Goal: Information Seeking & Learning: Learn about a topic

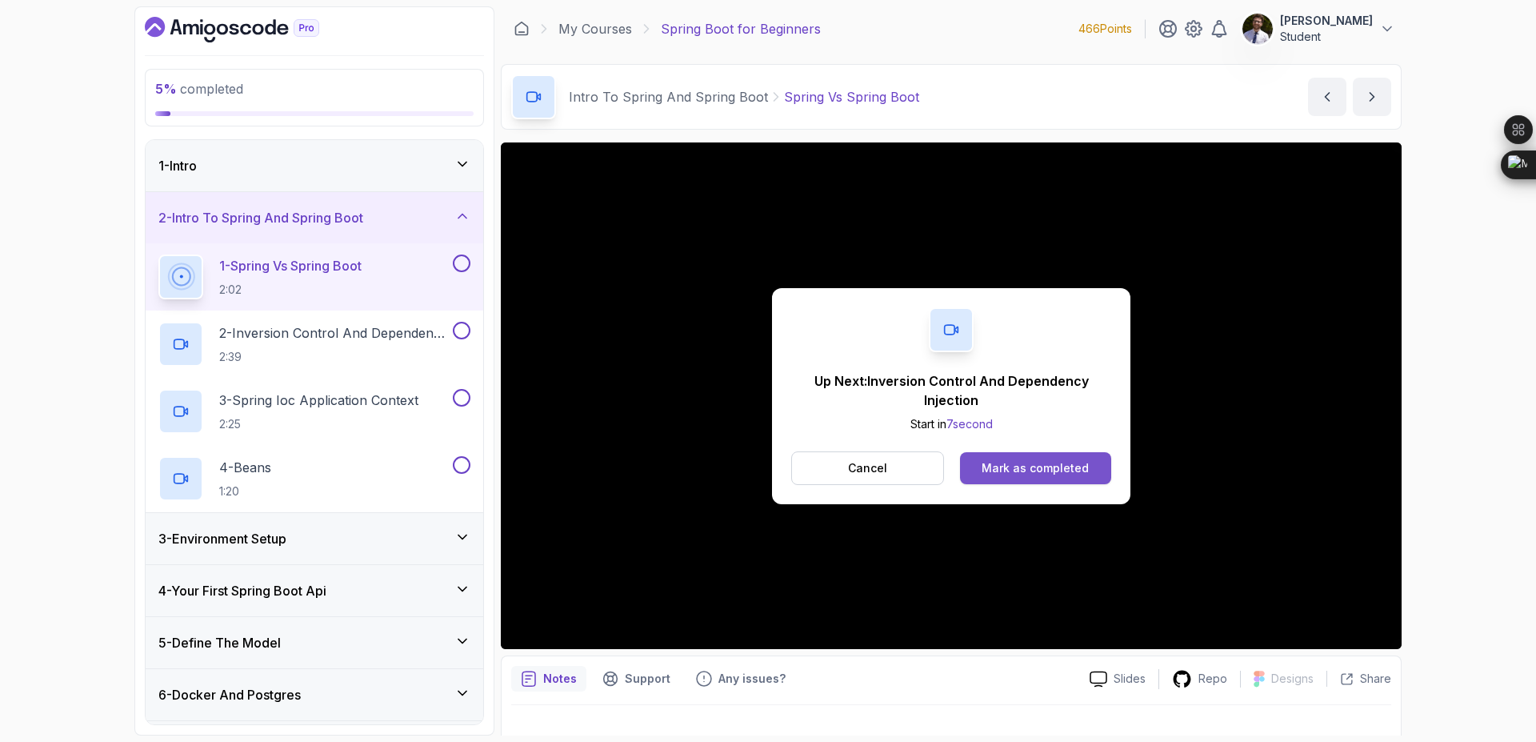
click at [1022, 474] on div "Mark as completed" at bounding box center [1035, 468] width 107 height 16
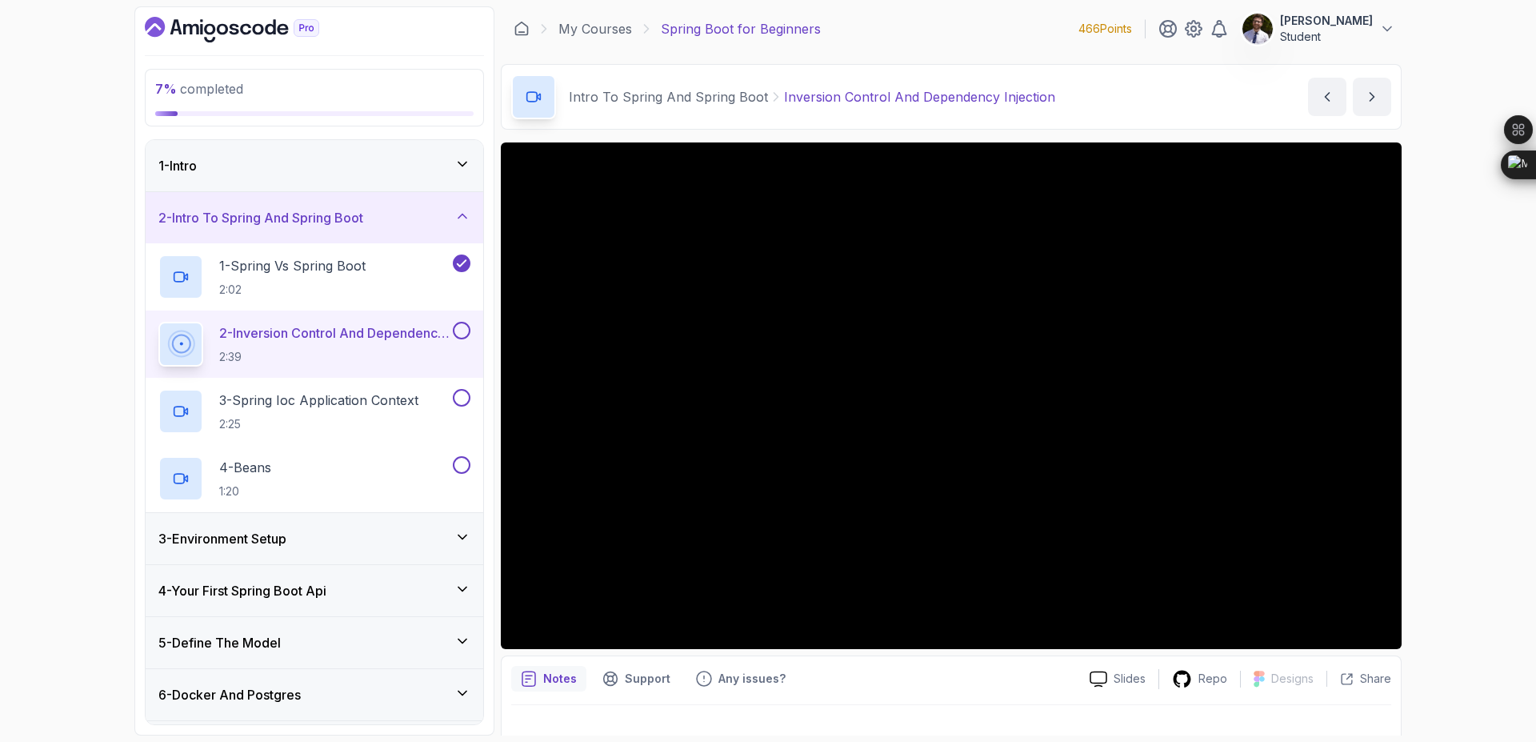
click at [242, 33] on icon "Dashboard" at bounding box center [245, 29] width 11 height 11
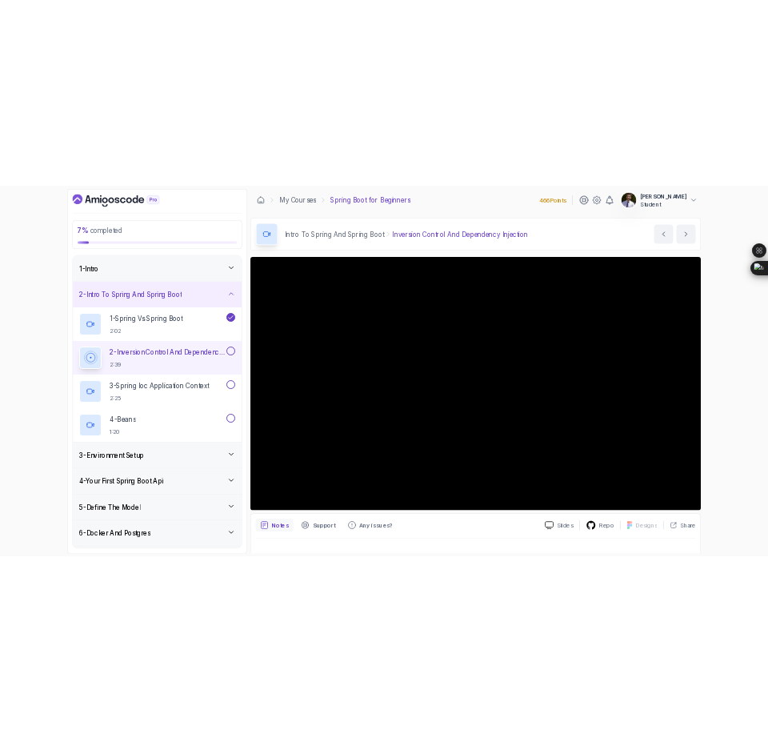
scroll to position [25, 0]
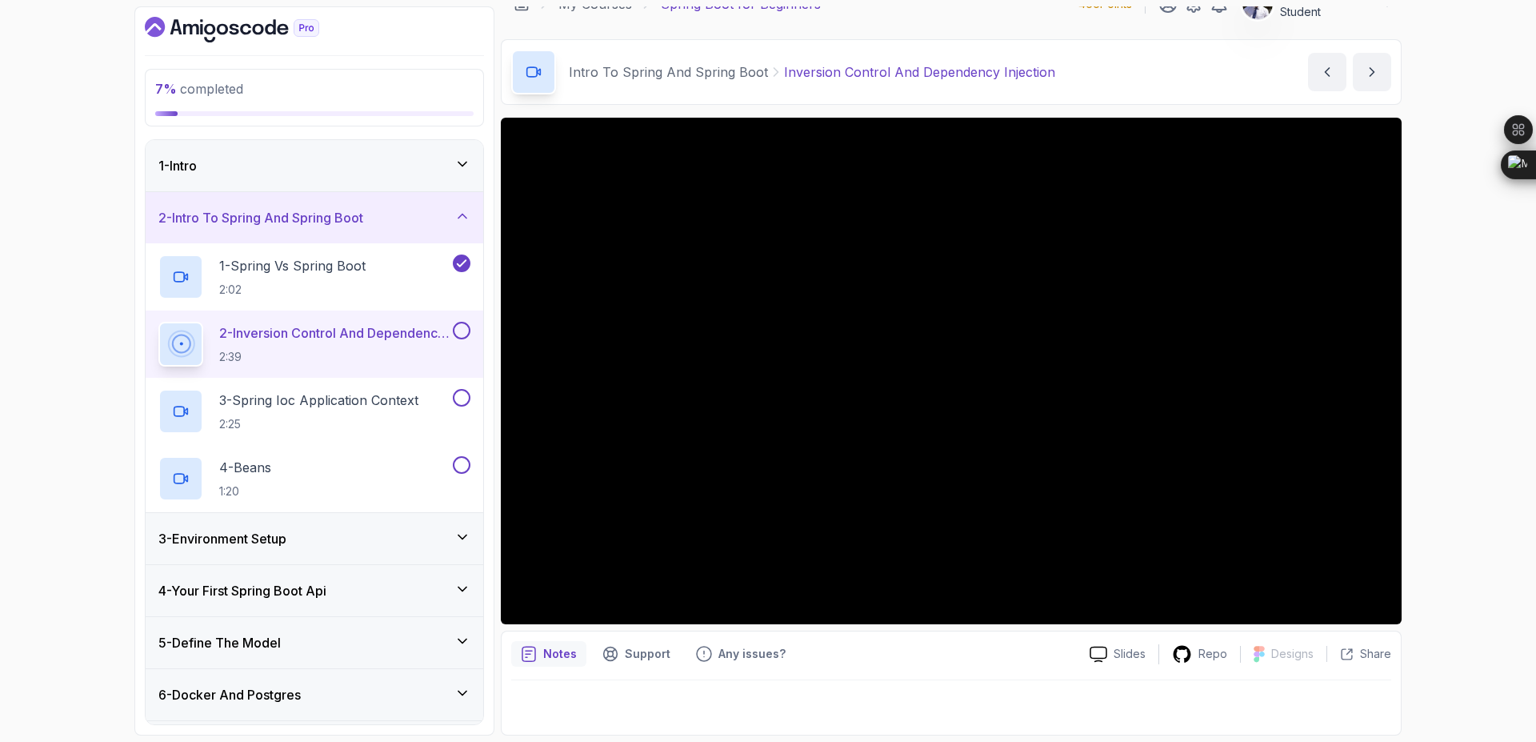
click at [462, 339] on button at bounding box center [462, 331] width 18 height 18
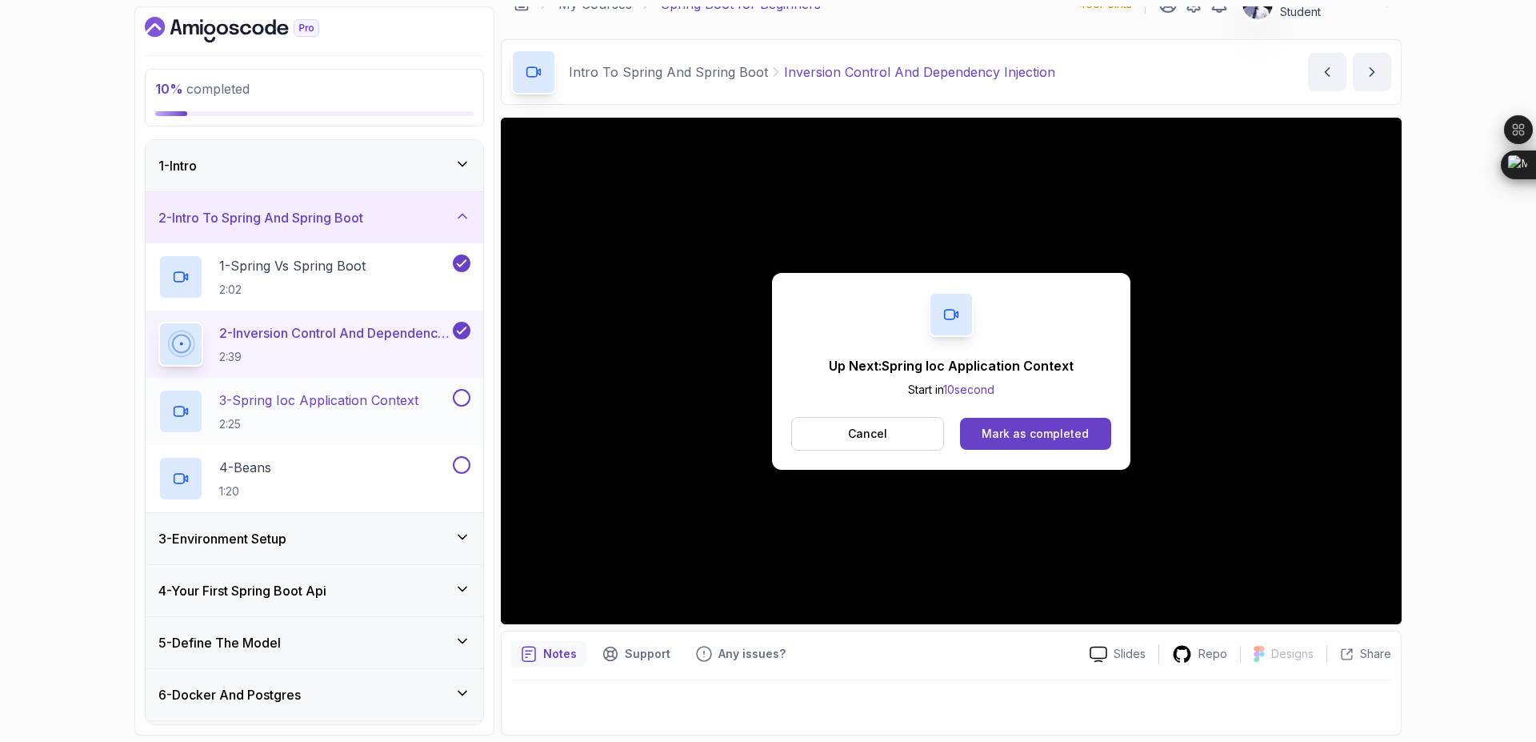
click at [387, 396] on p "3 - Spring Ioc Application Context" at bounding box center [318, 400] width 199 height 19
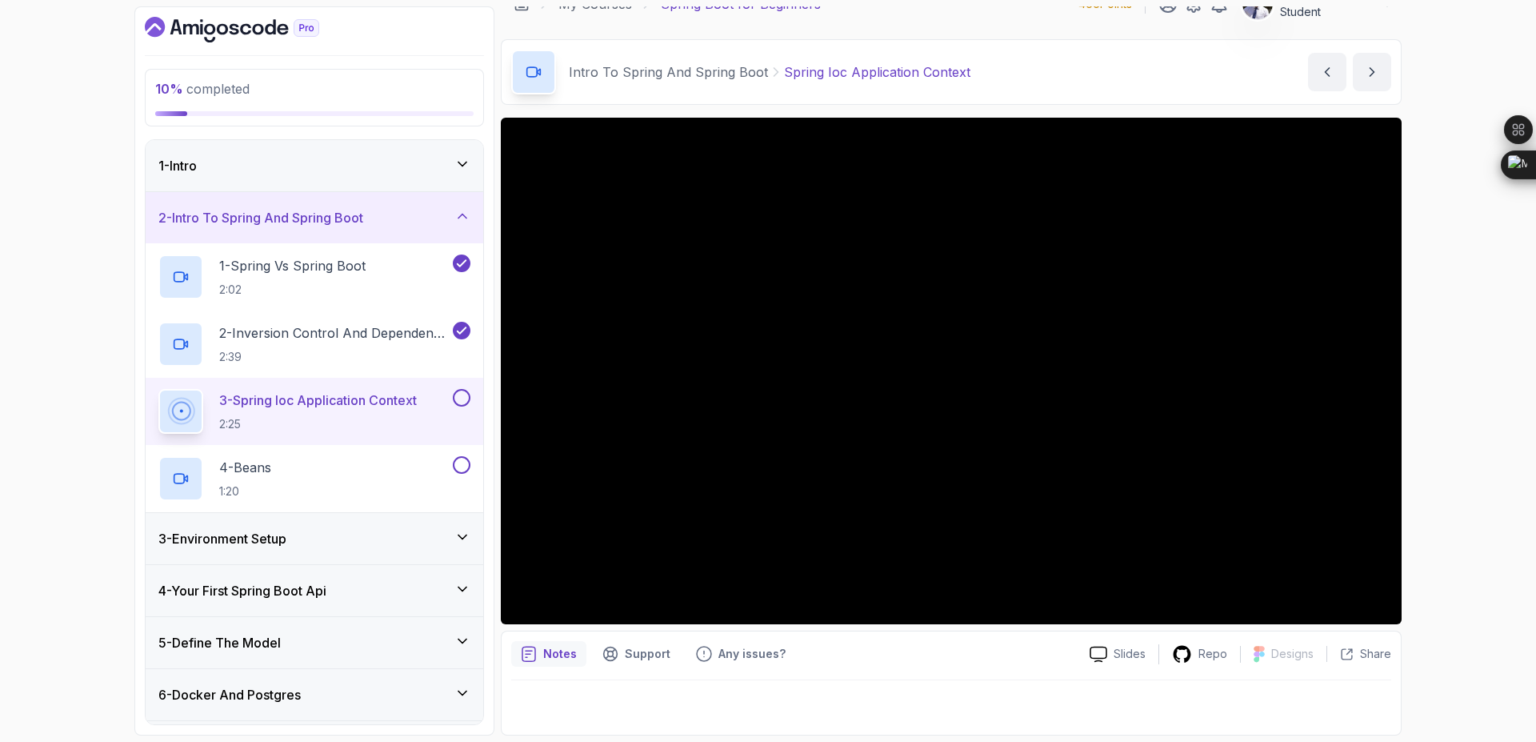
click at [459, 397] on button at bounding box center [462, 398] width 18 height 18
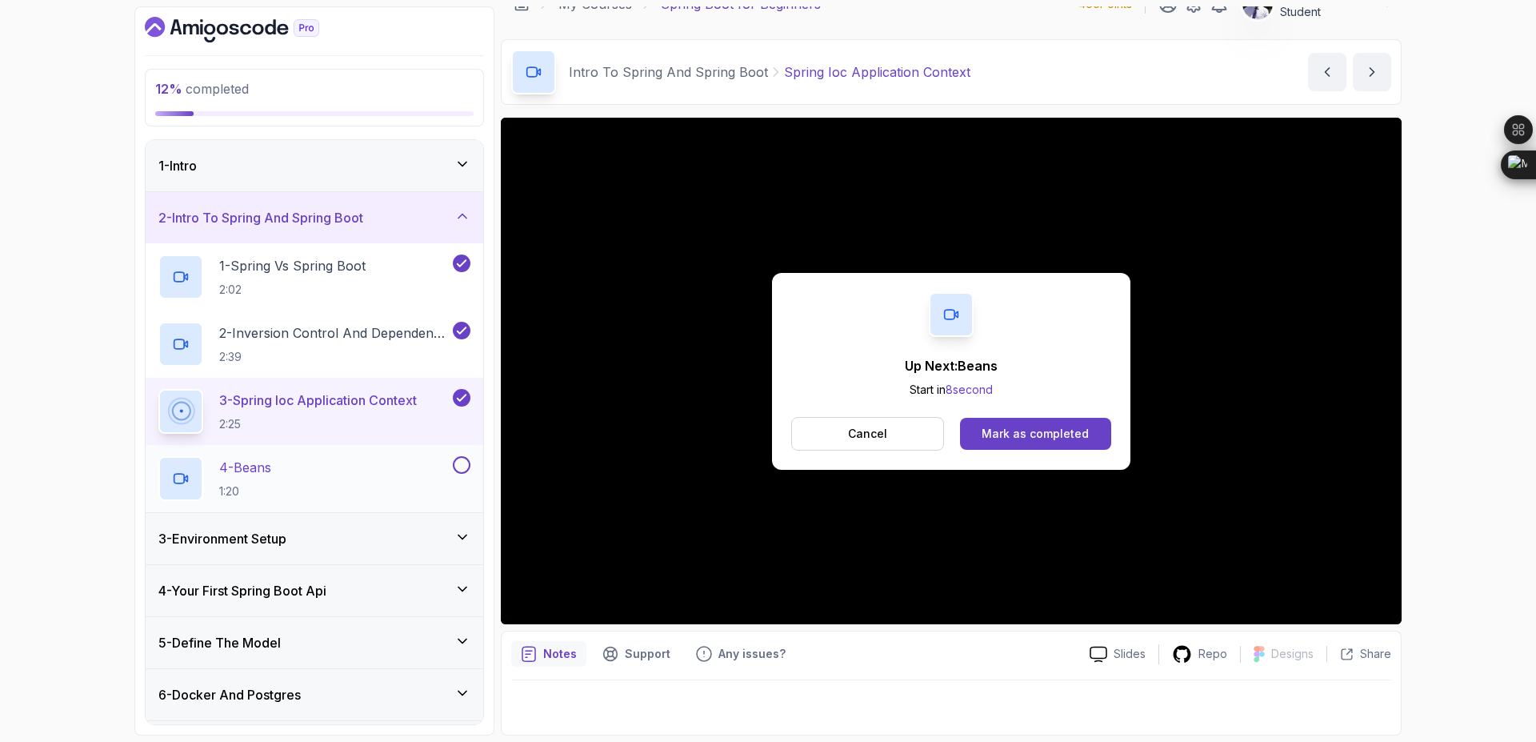
click at [390, 458] on div "4 - Beans 1:20" at bounding box center [303, 478] width 291 height 45
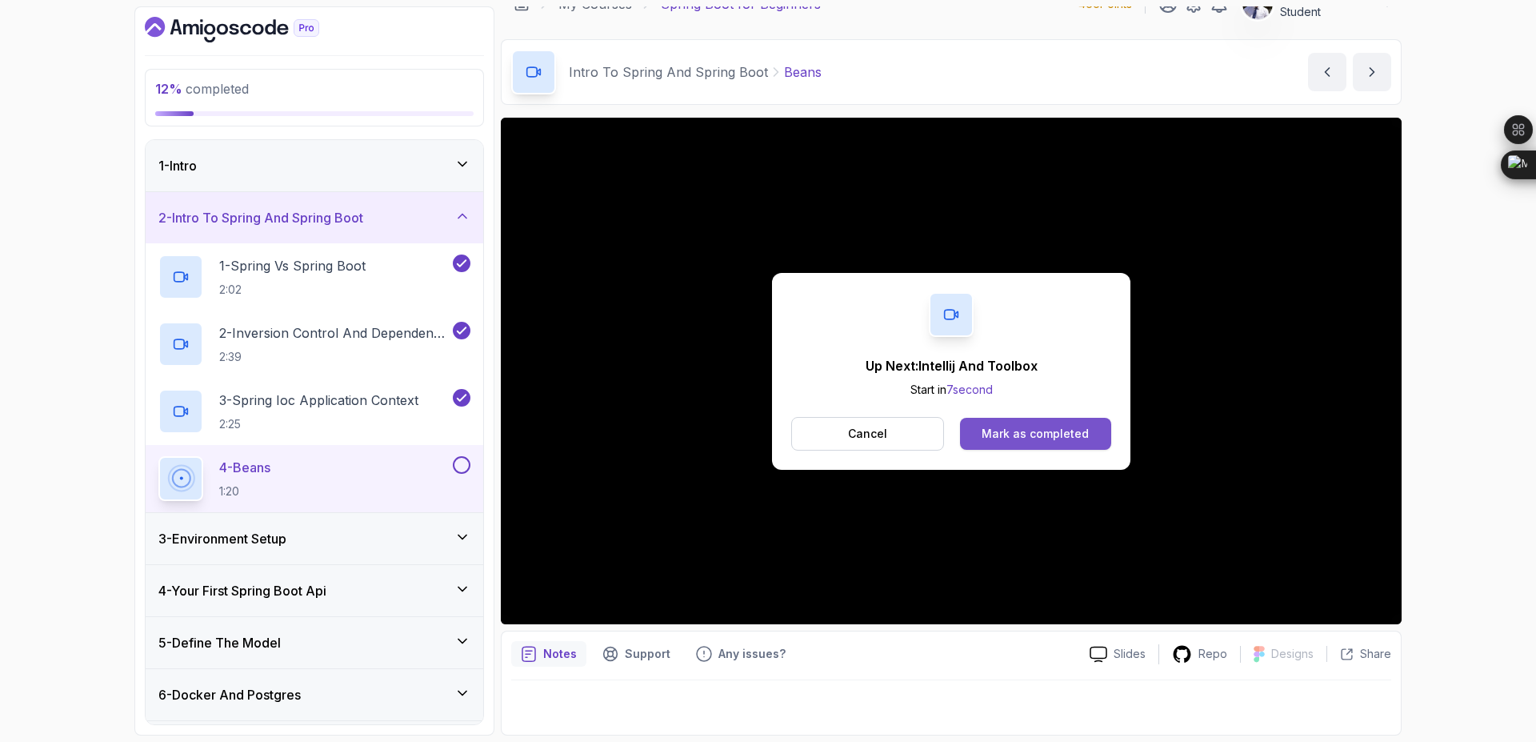
click at [1021, 426] on div "Mark as completed" at bounding box center [1035, 434] width 107 height 16
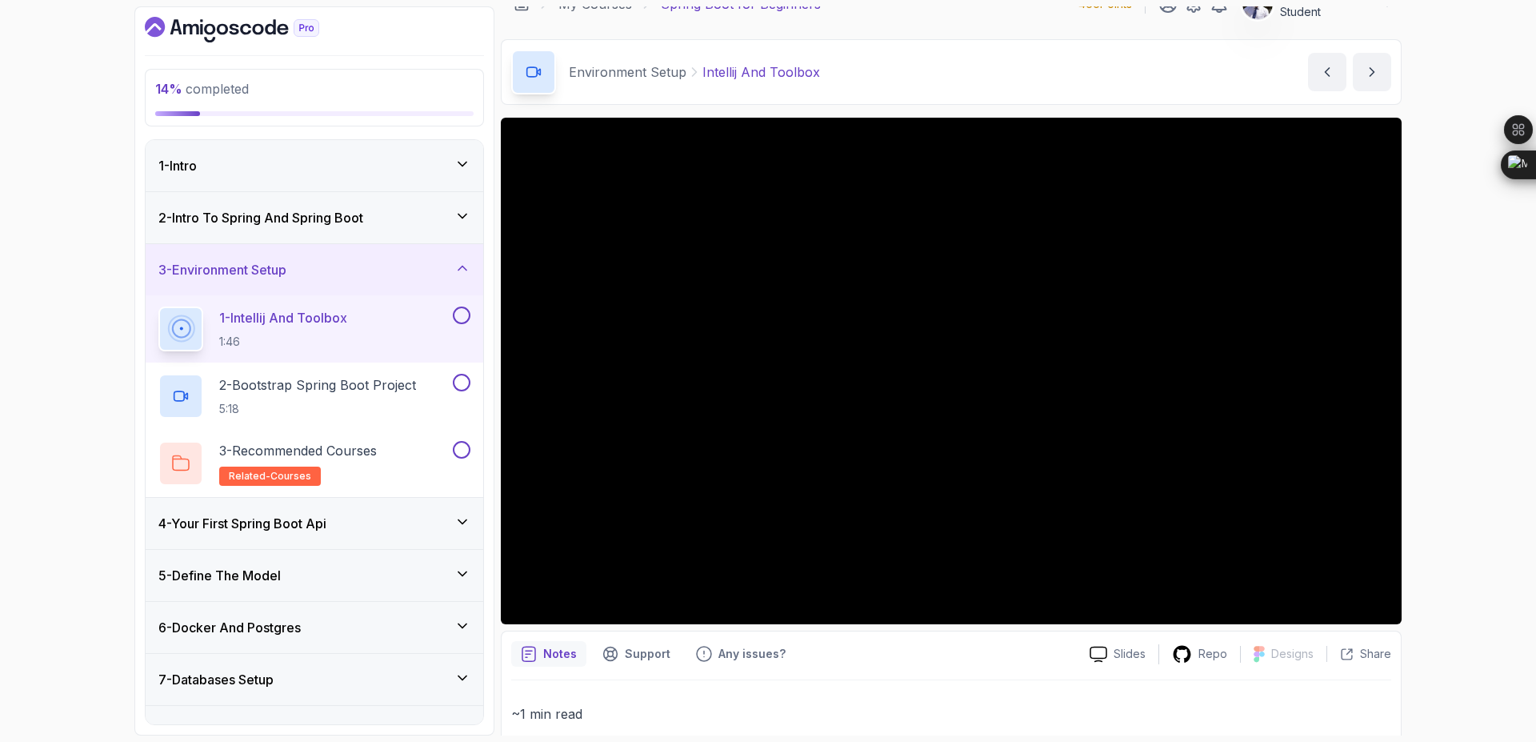
click at [462, 317] on button at bounding box center [462, 315] width 18 height 18
click at [388, 372] on div "2 - Bootstrap Spring Boot Project 5:18" at bounding box center [315, 396] width 338 height 67
click at [334, 395] on h2 "2 - Bootstrap Spring Boot Project 5:18" at bounding box center [317, 396] width 197 height 42
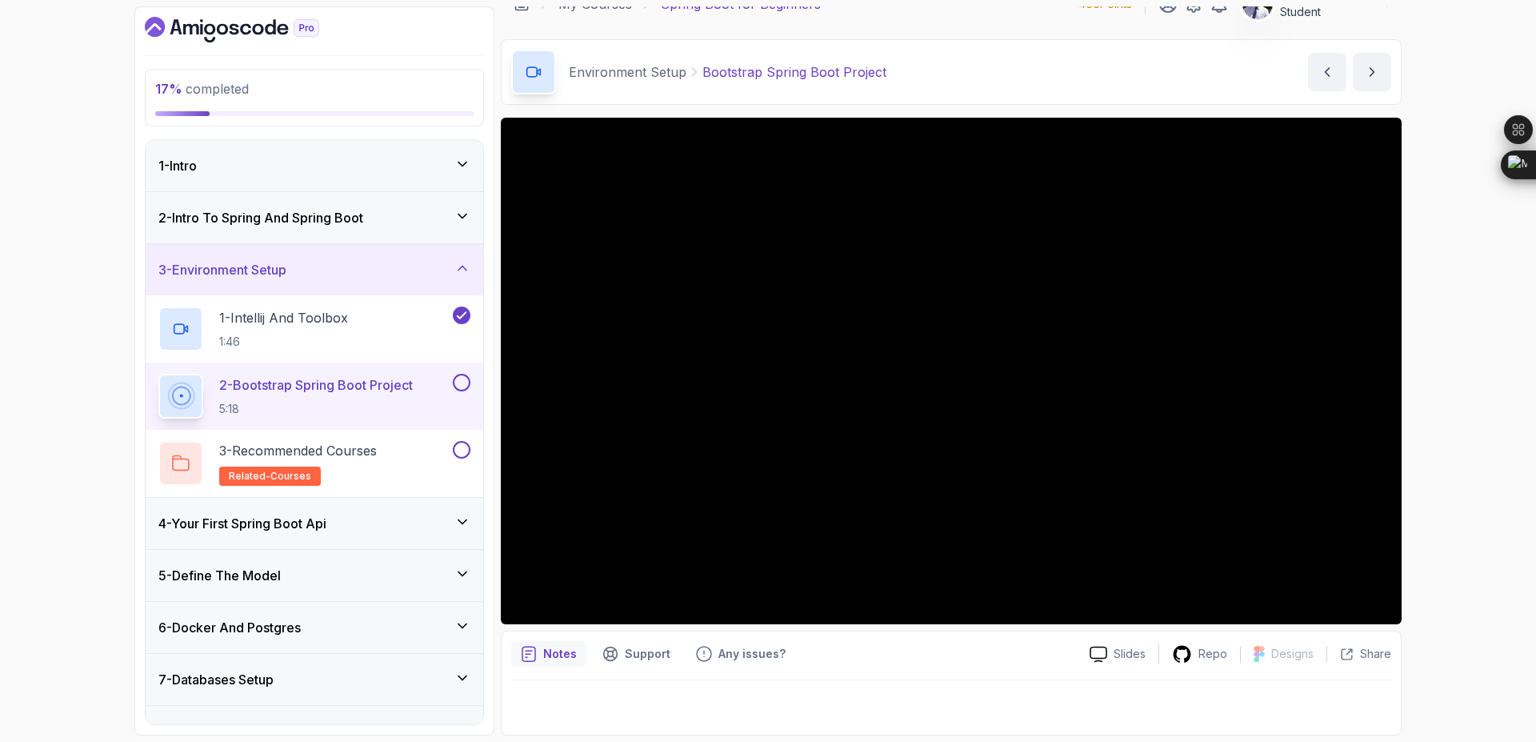
click at [158, 374] on button "2 - Bootstrap Spring Boot Project 5:18" at bounding box center [314, 396] width 312 height 45
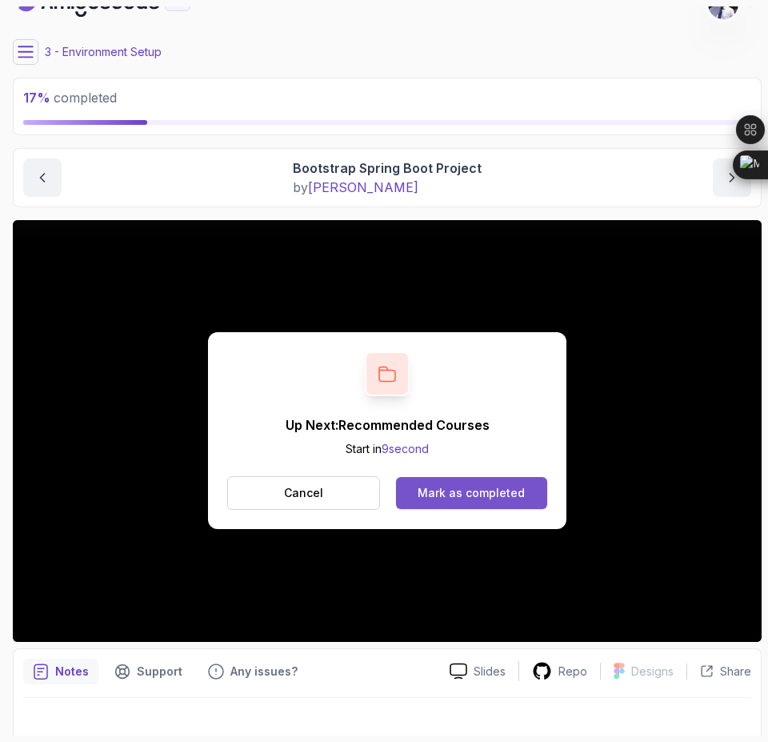
click at [467, 498] on div "Mark as completed" at bounding box center [471, 493] width 107 height 16
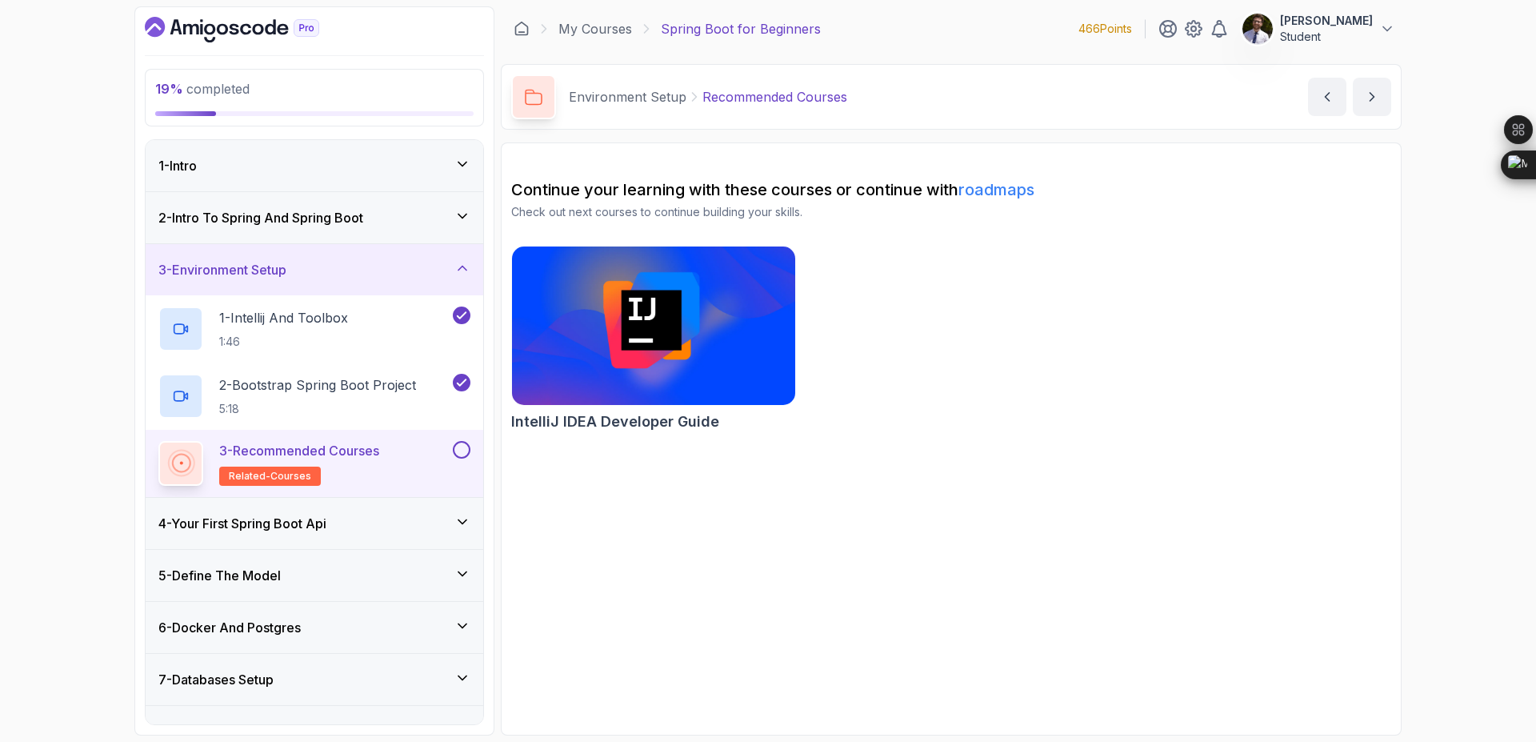
click at [461, 447] on button at bounding box center [462, 450] width 18 height 18
click at [440, 527] on div "4 - Your First Spring Boot Api" at bounding box center [314, 523] width 312 height 19
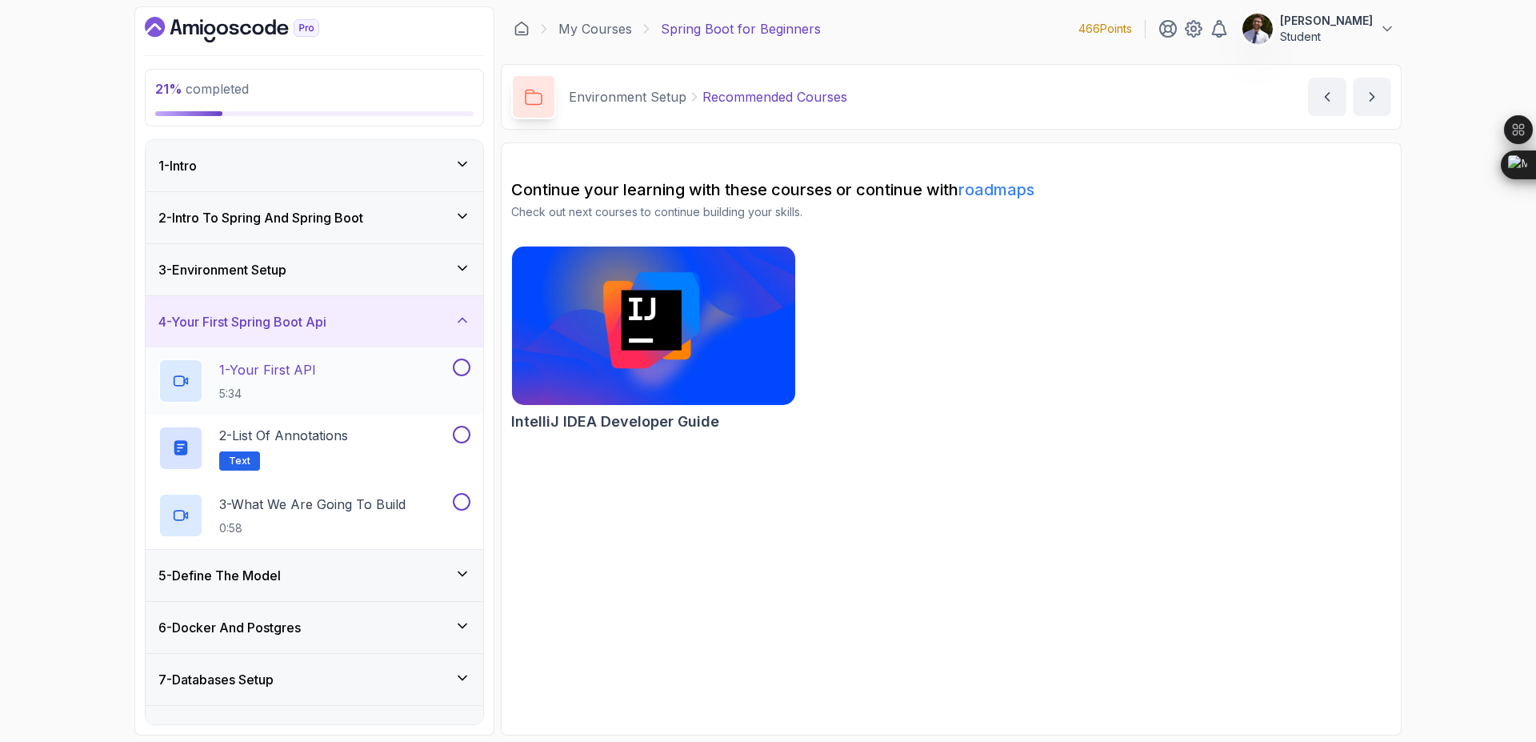
click at [283, 372] on p "1 - Your First API" at bounding box center [267, 369] width 97 height 19
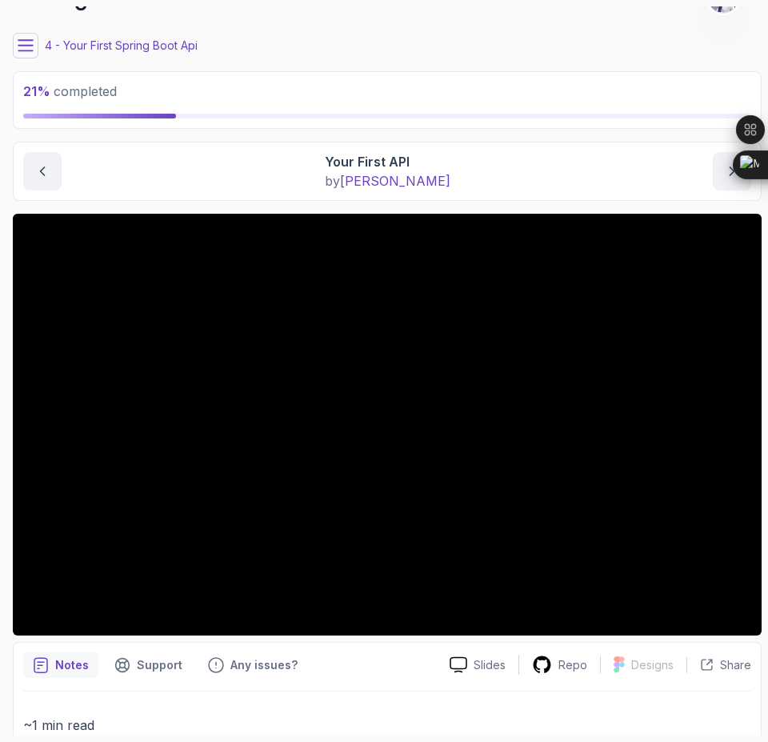
scroll to position [38, 0]
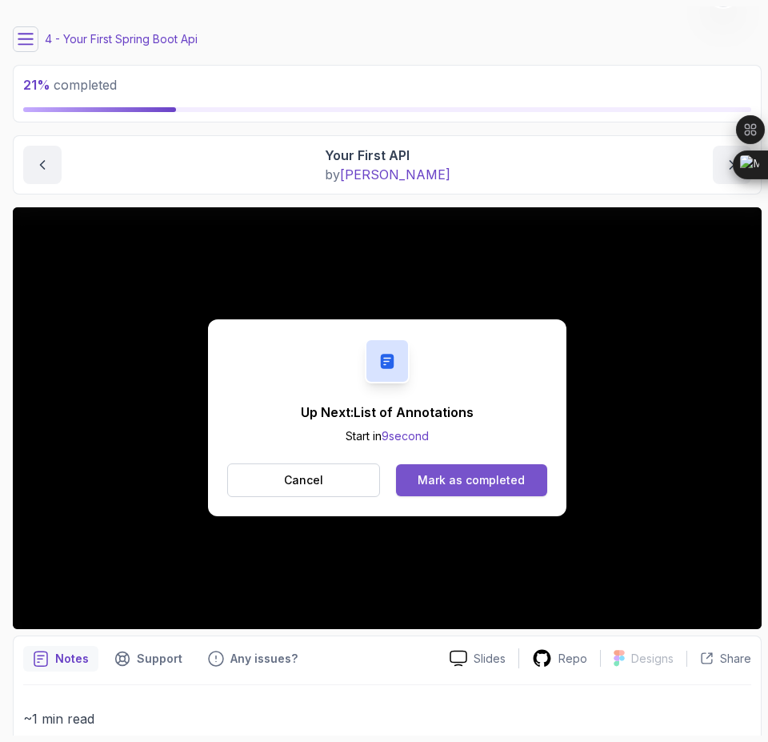
click at [493, 482] on div "Mark as completed" at bounding box center [471, 480] width 107 height 16
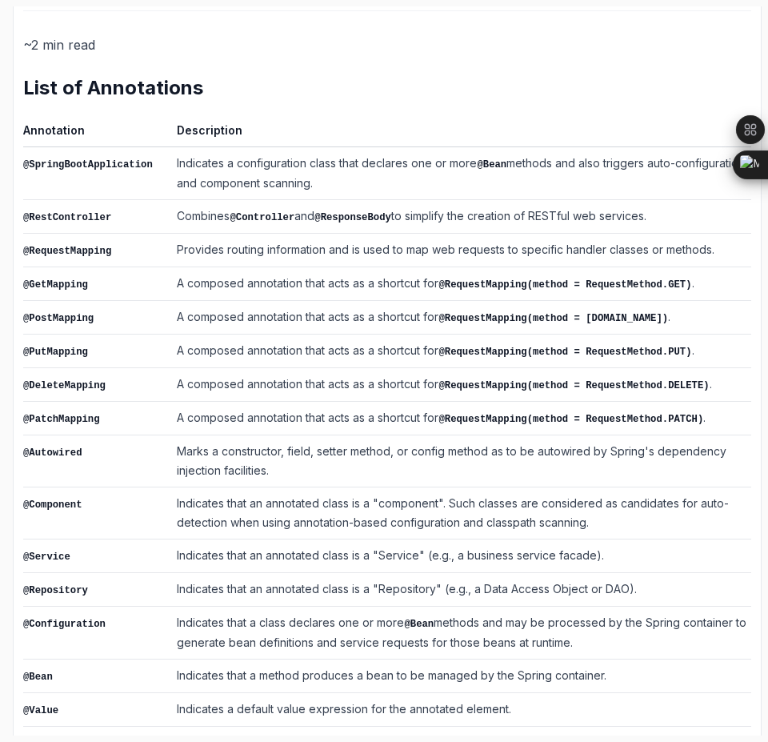
scroll to position [374, 0]
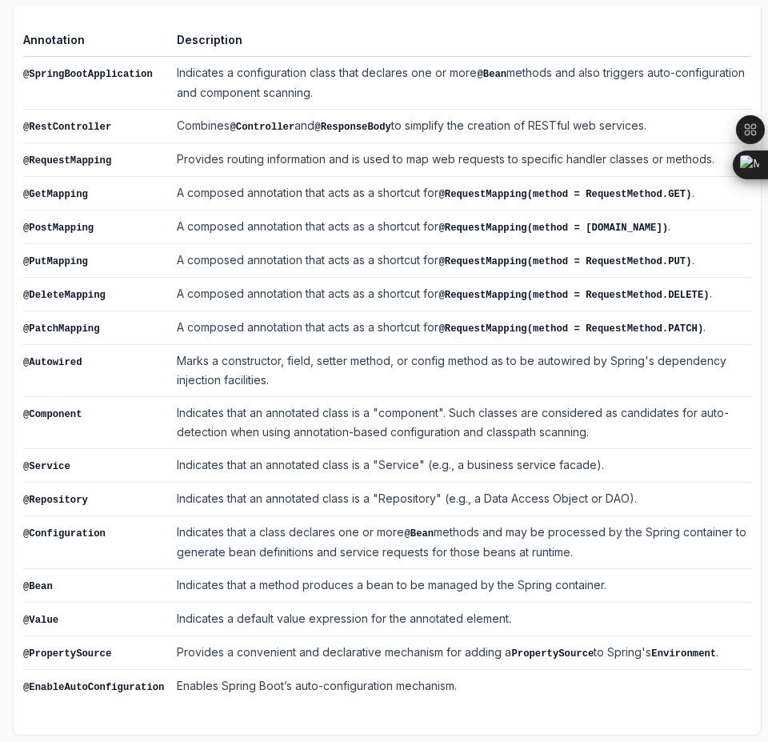
drag, startPoint x: 451, startPoint y: 687, endPoint x: 190, endPoint y: 611, distance: 270.7
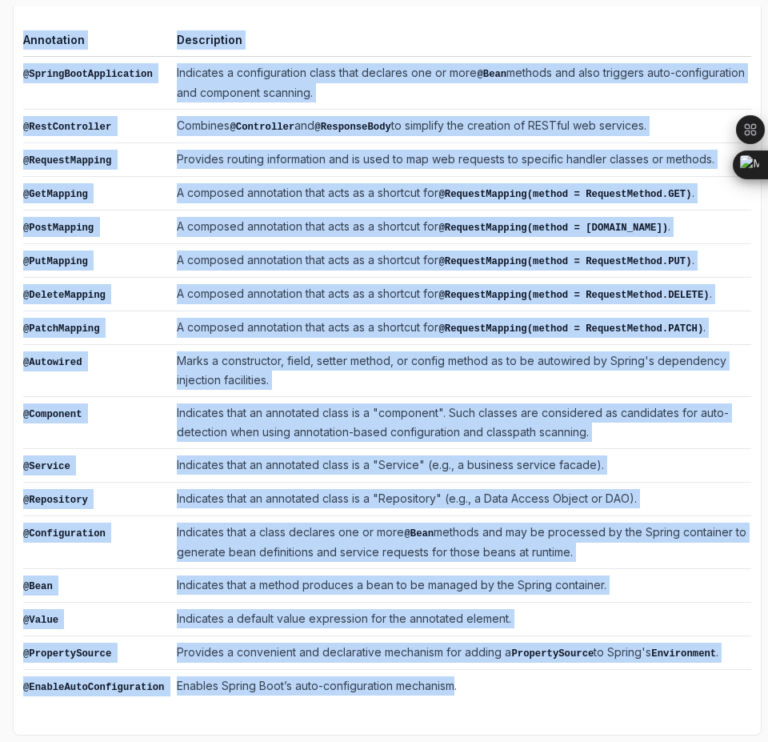
drag, startPoint x: 459, startPoint y: 686, endPoint x: 22, endPoint y: 73, distance: 752.8
click at [22, 73] on div "Notes Support Any issues? Slides Repo Designs Design not available Share ~2 min…" at bounding box center [387, 303] width 749 height 864
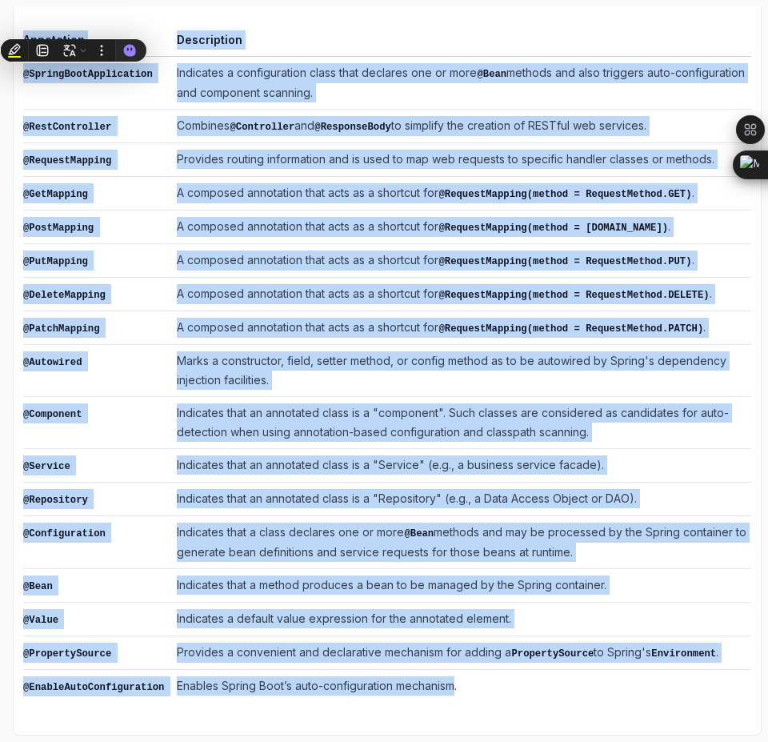
copy div "Annotation Description @SpringBootApplication Indicates a configuration class t…"
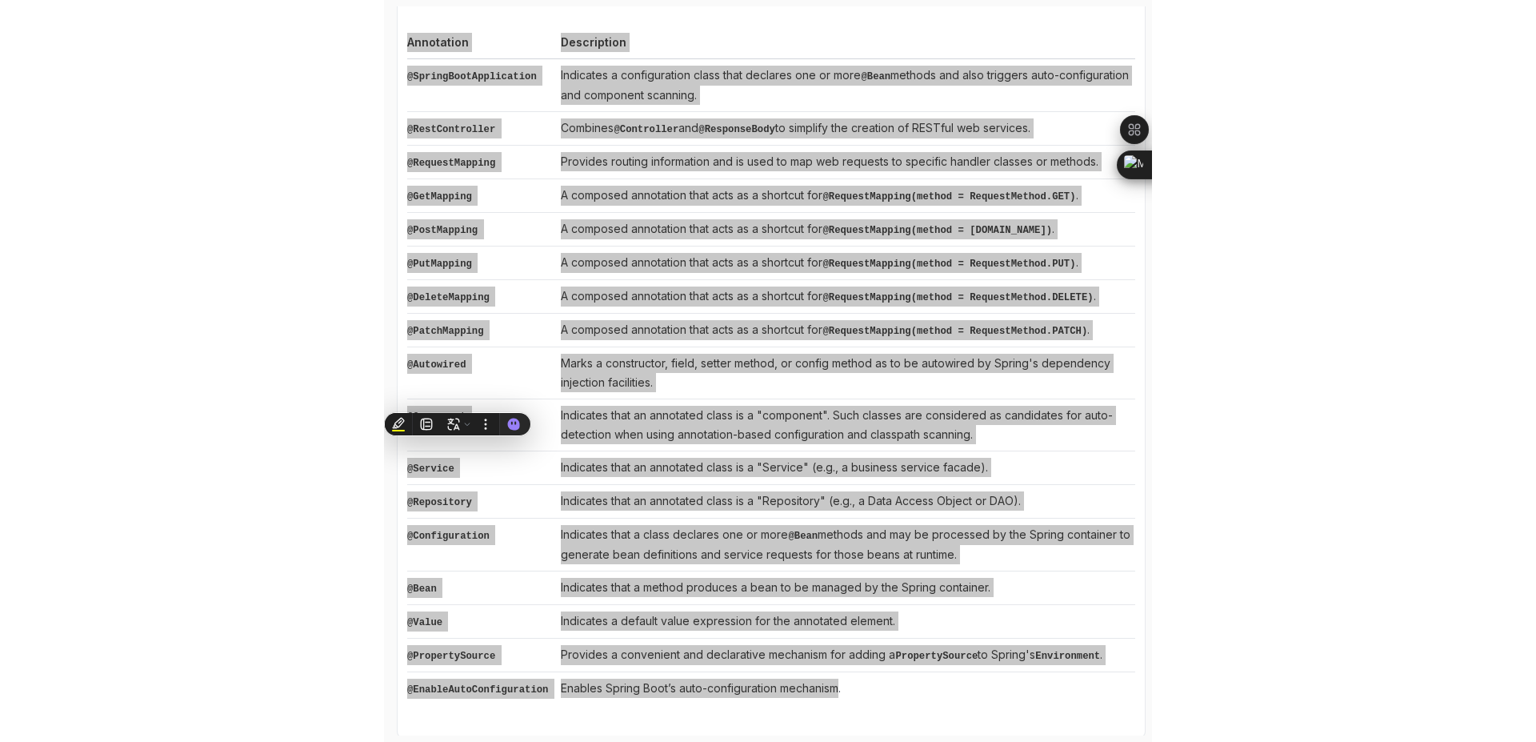
scroll to position [0, 0]
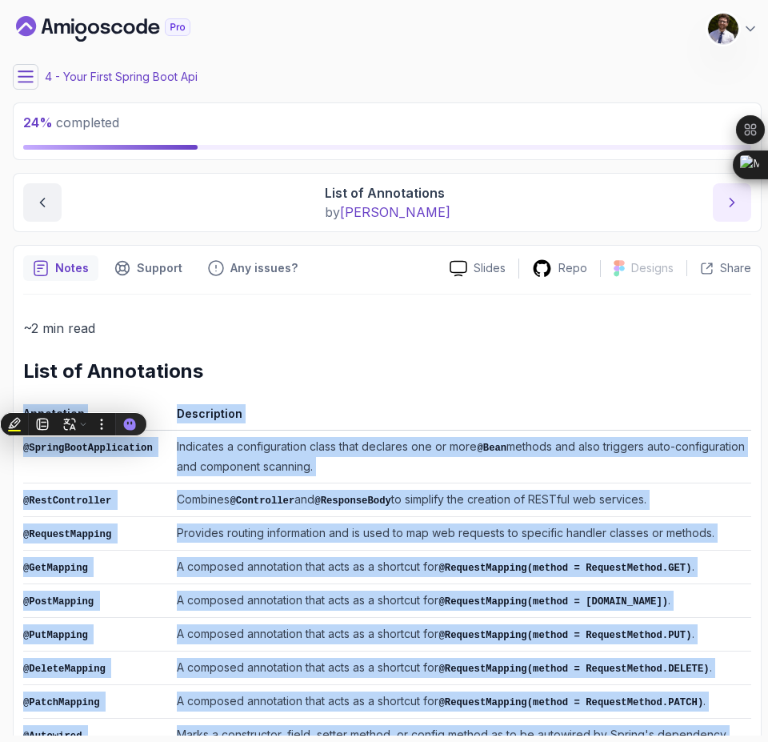
click at [725, 209] on icon "next content" at bounding box center [732, 202] width 16 height 16
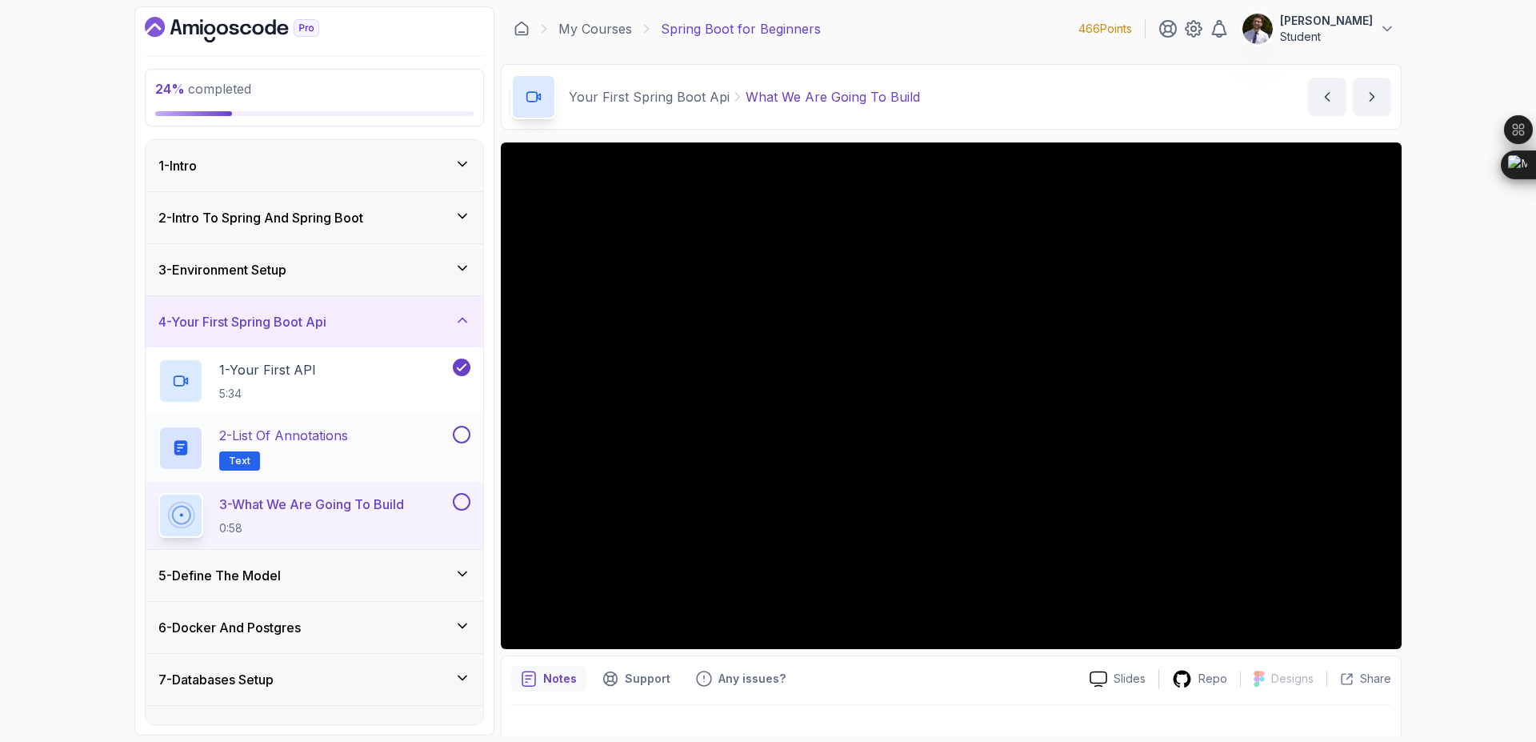
click at [458, 440] on button at bounding box center [462, 435] width 18 height 18
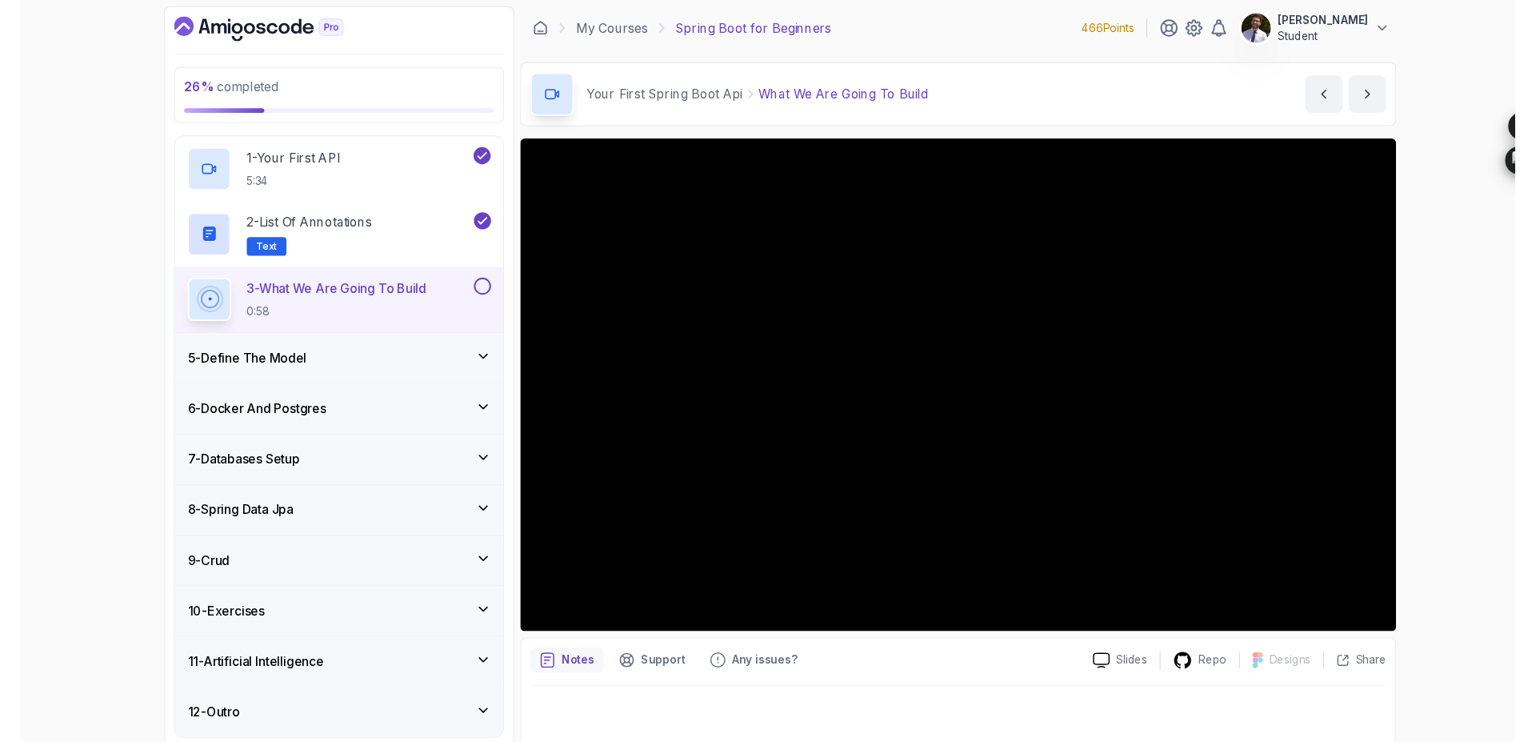
scroll to position [241, 0]
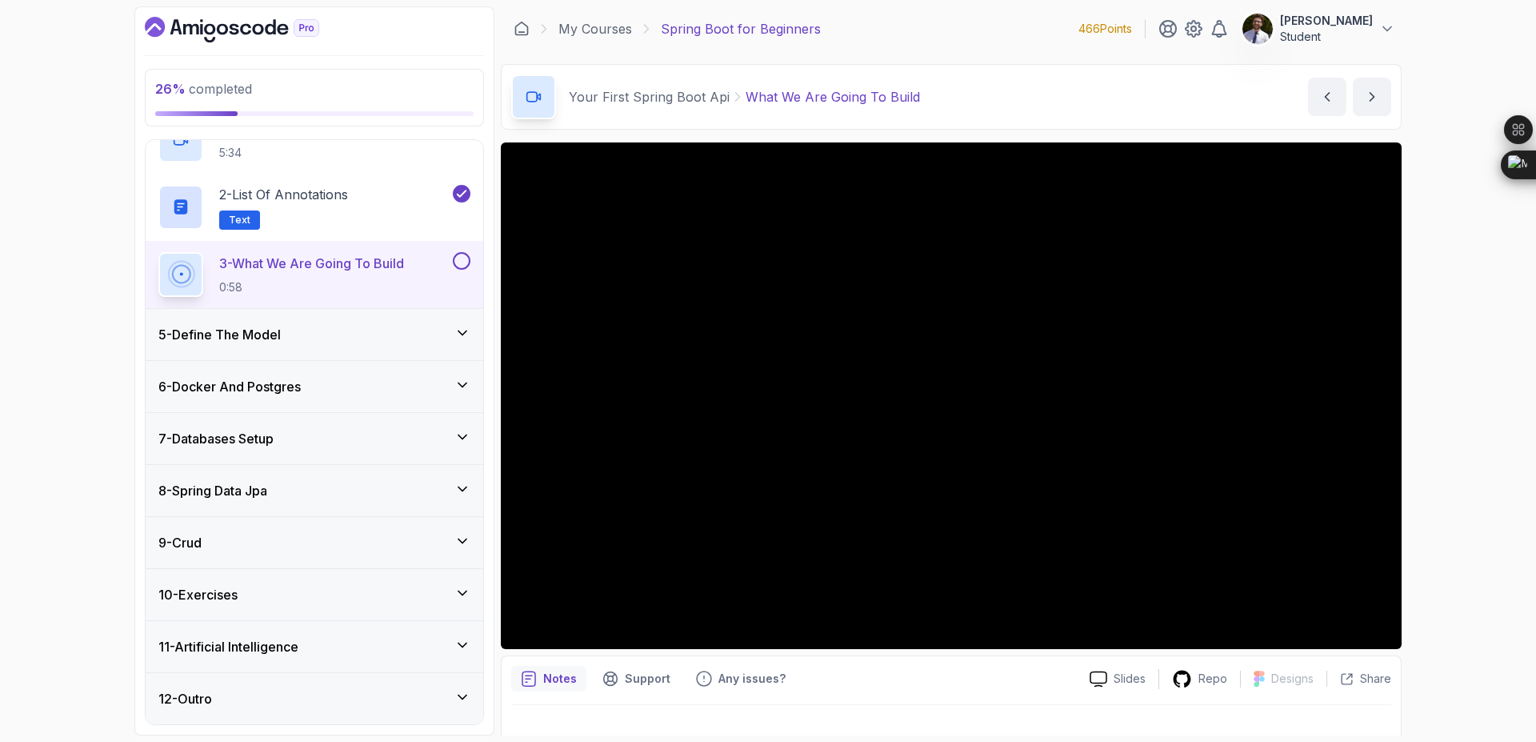
click at [467, 265] on button at bounding box center [462, 261] width 18 height 18
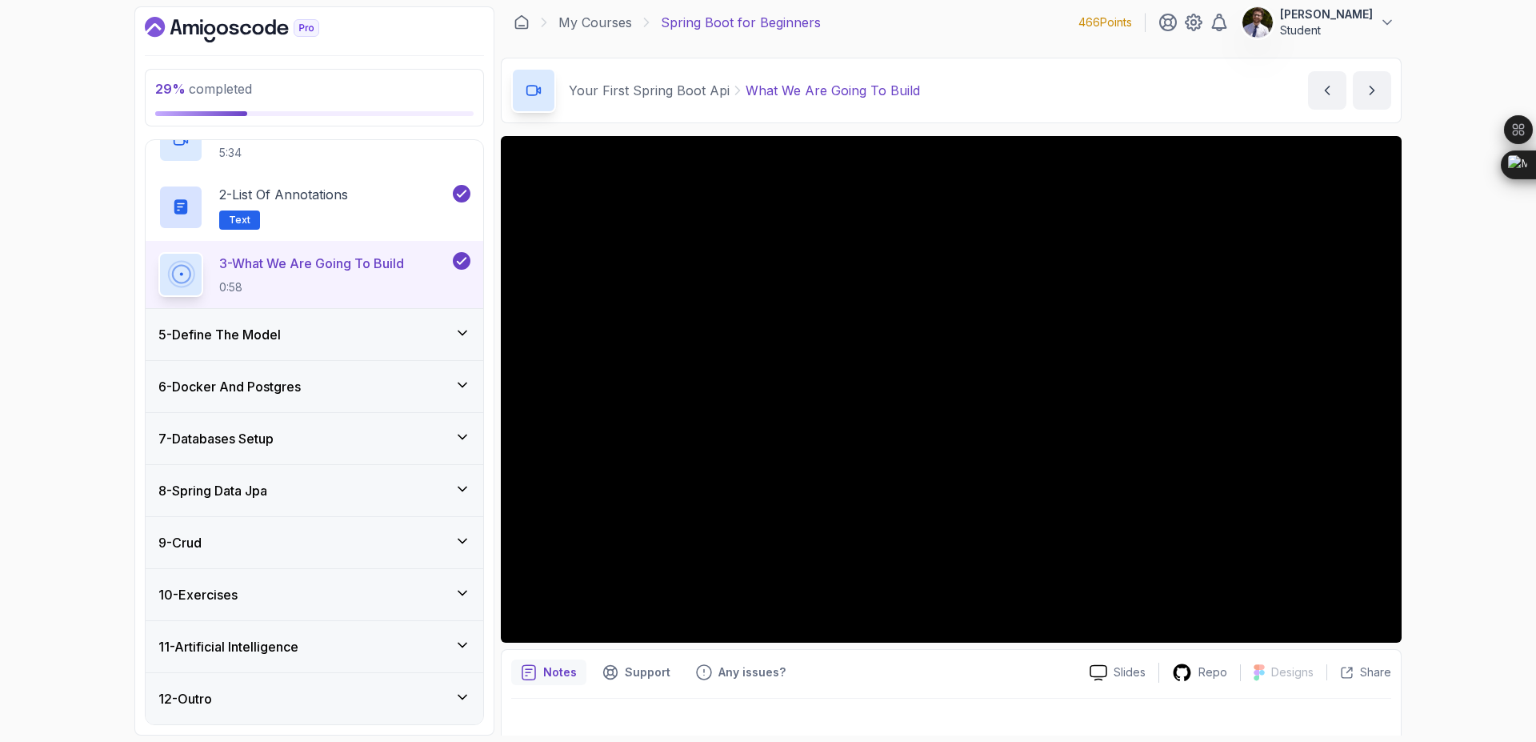
scroll to position [9, 0]
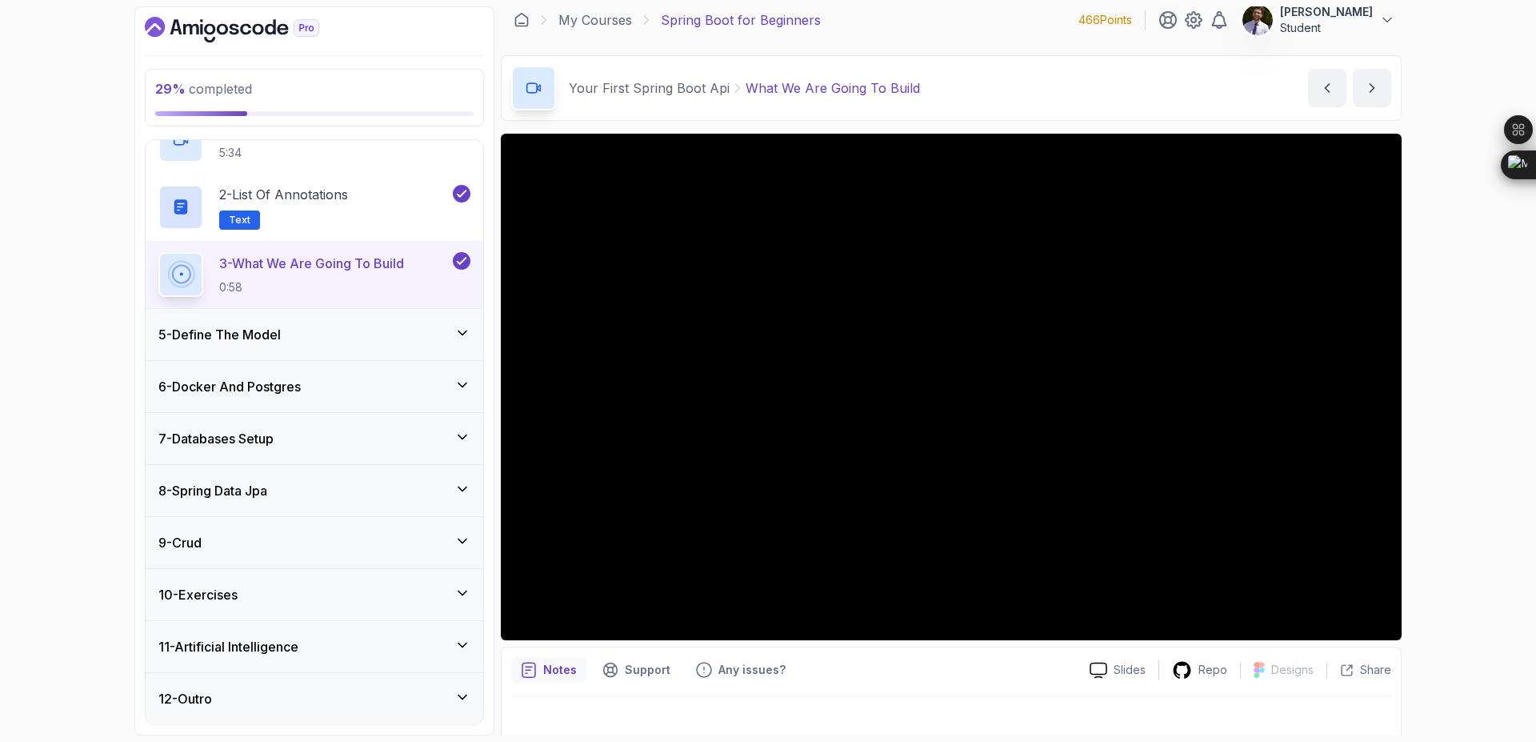
click at [464, 379] on icon at bounding box center [463, 385] width 16 height 16
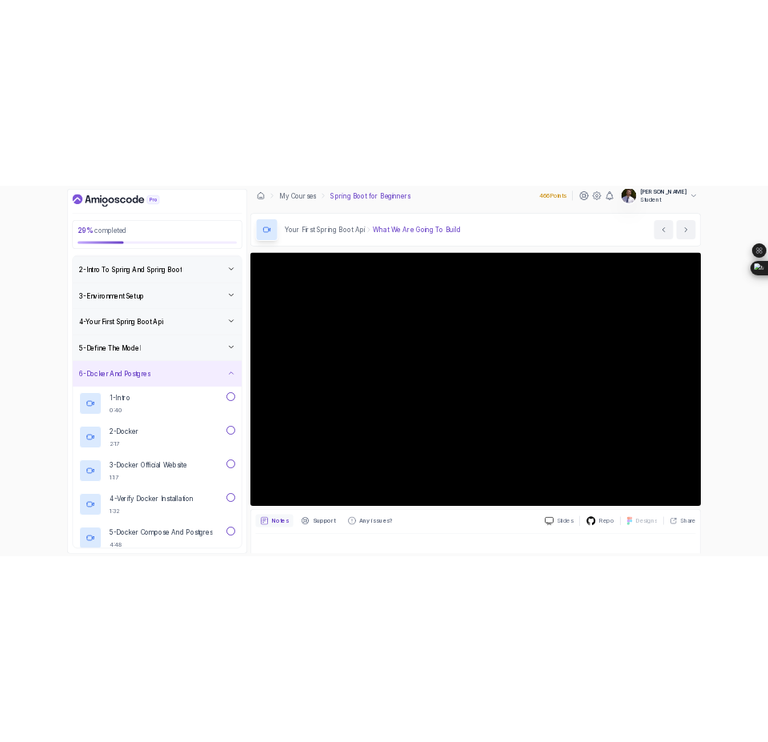
scroll to position [28, 0]
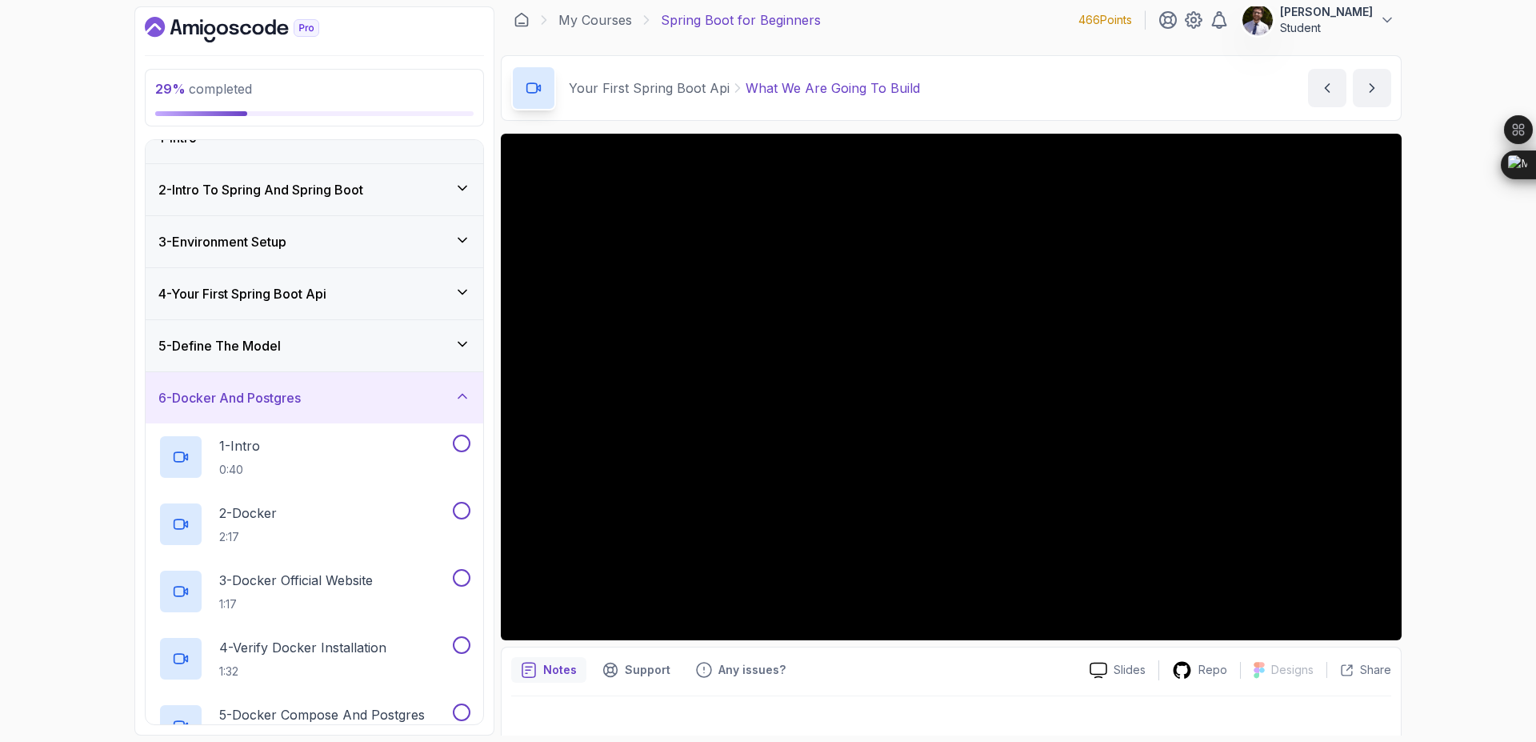
click at [460, 397] on icon at bounding box center [463, 396] width 8 height 4
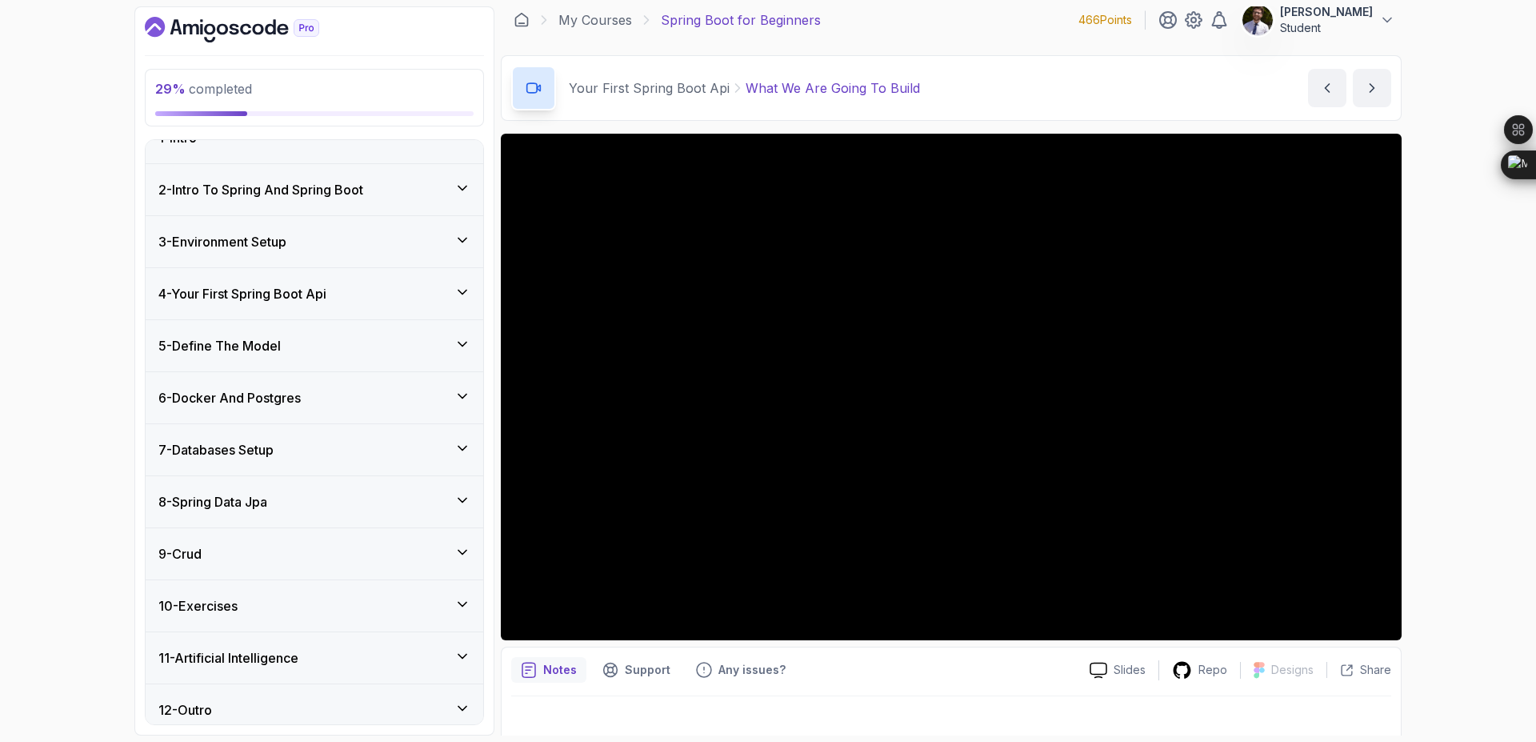
click at [467, 298] on icon at bounding box center [463, 292] width 16 height 16
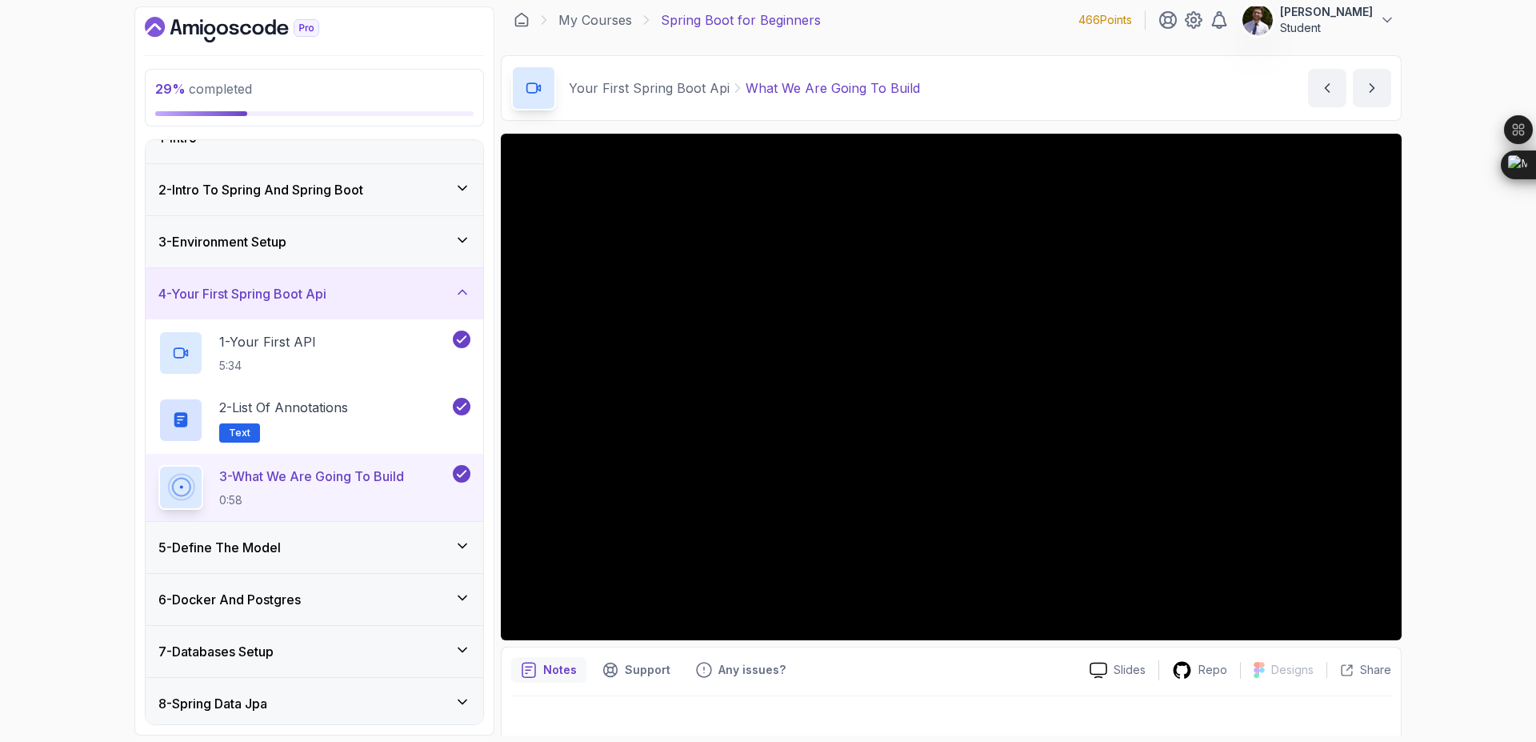
click at [467, 298] on icon at bounding box center [463, 292] width 16 height 16
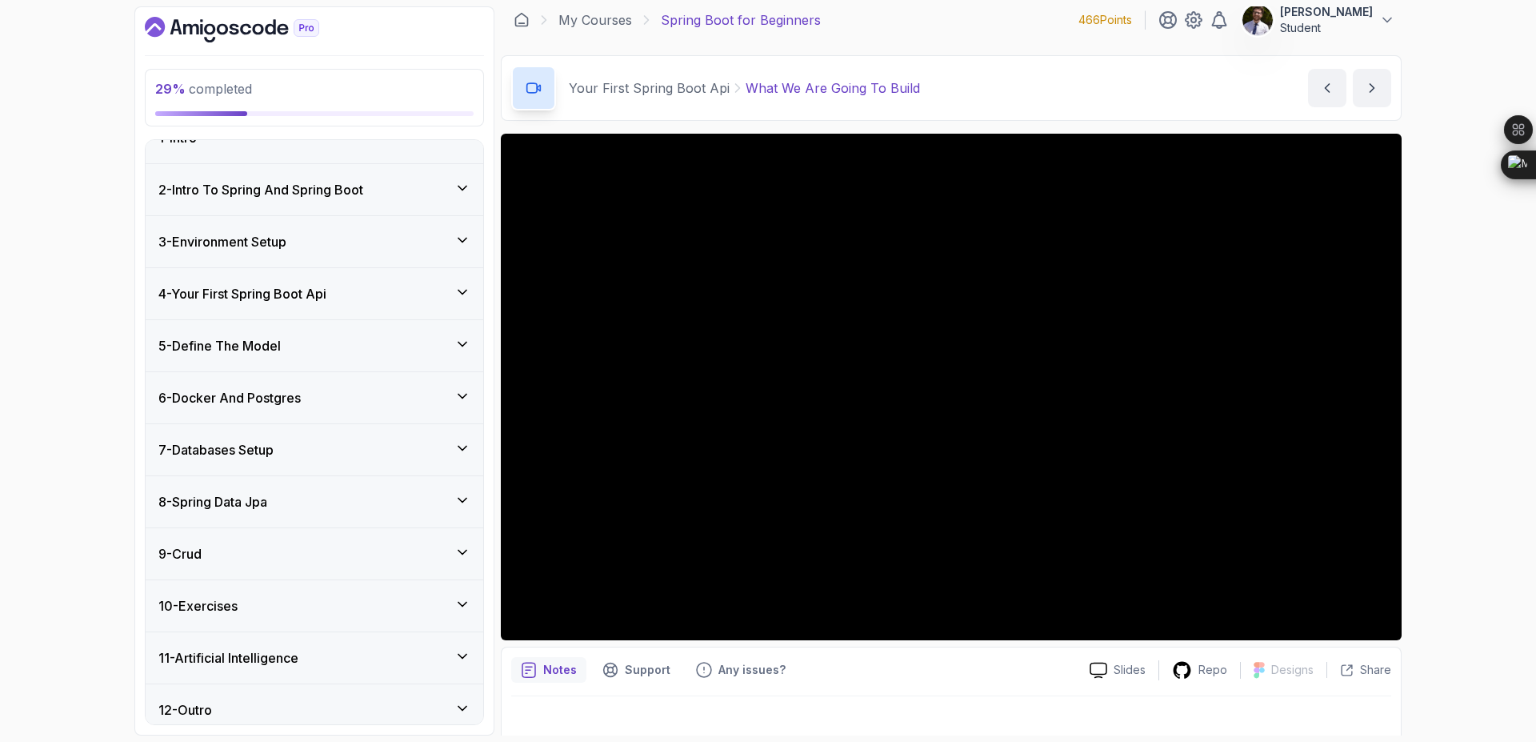
click at [458, 336] on icon at bounding box center [463, 344] width 16 height 16
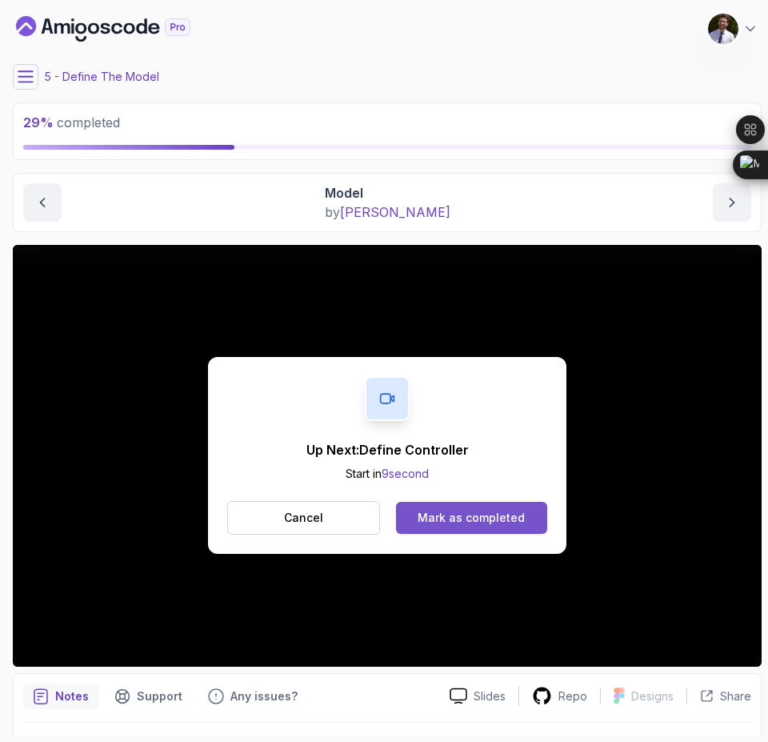
click at [520, 512] on div "Mark as completed" at bounding box center [471, 518] width 107 height 16
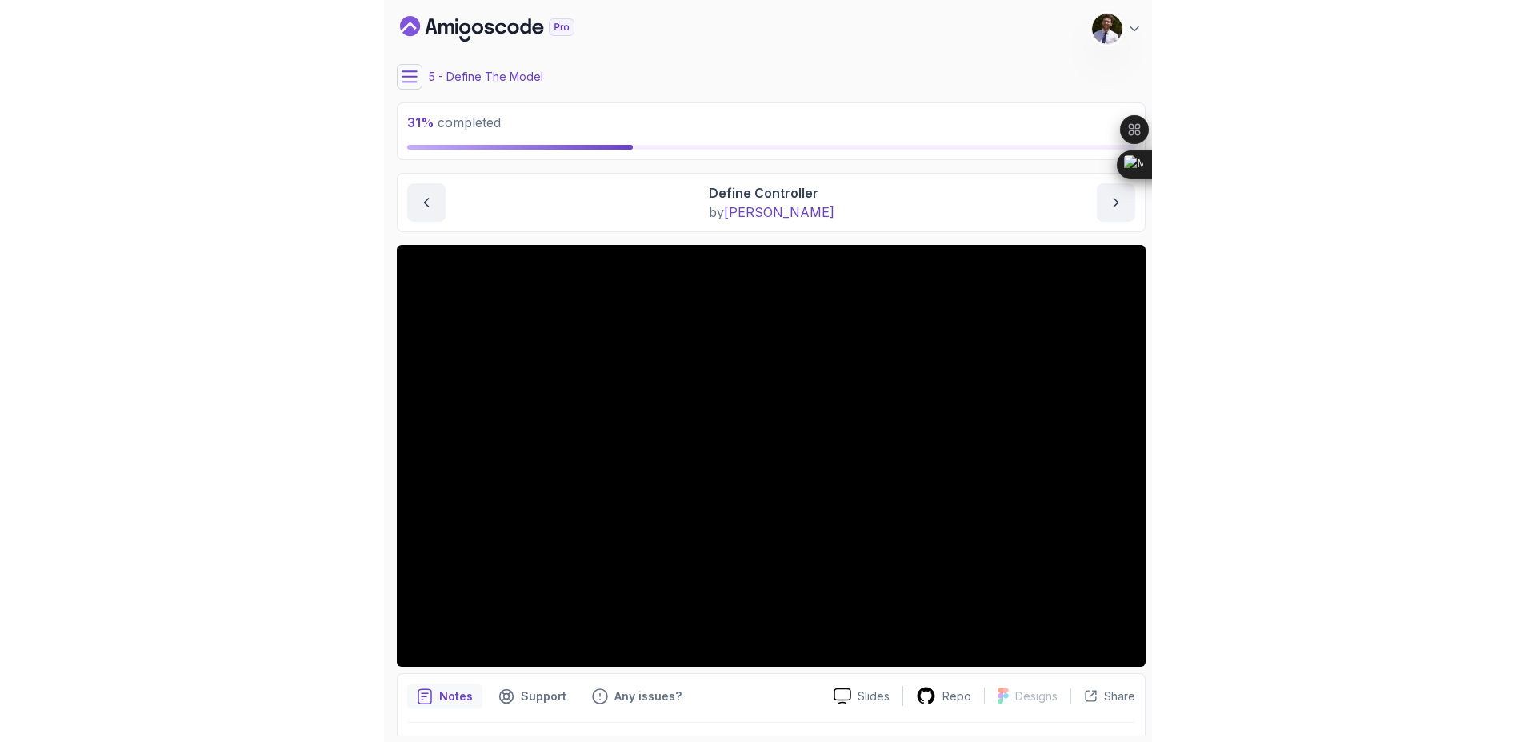
scroll to position [42, 0]
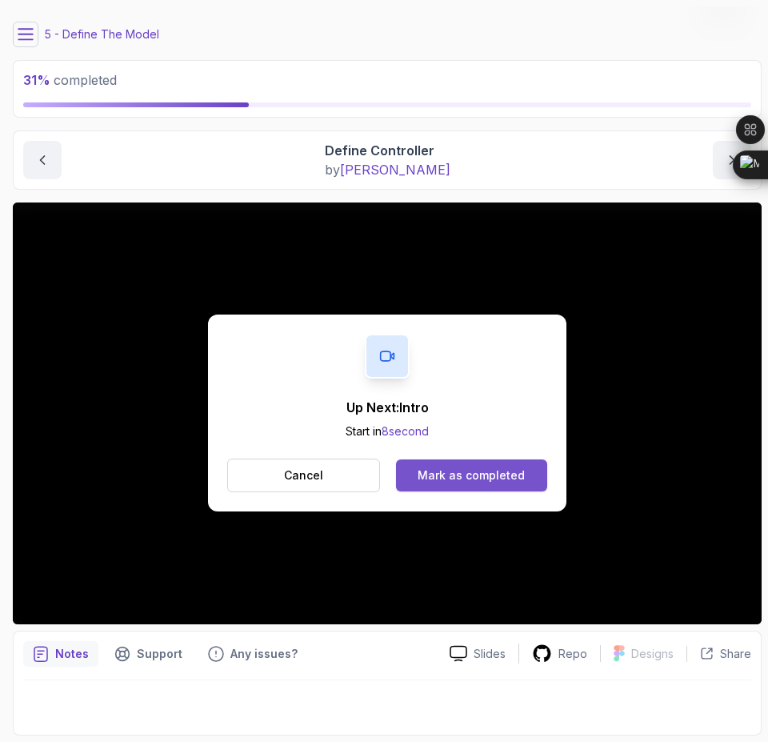
click at [483, 476] on div "Mark as completed" at bounding box center [471, 475] width 107 height 16
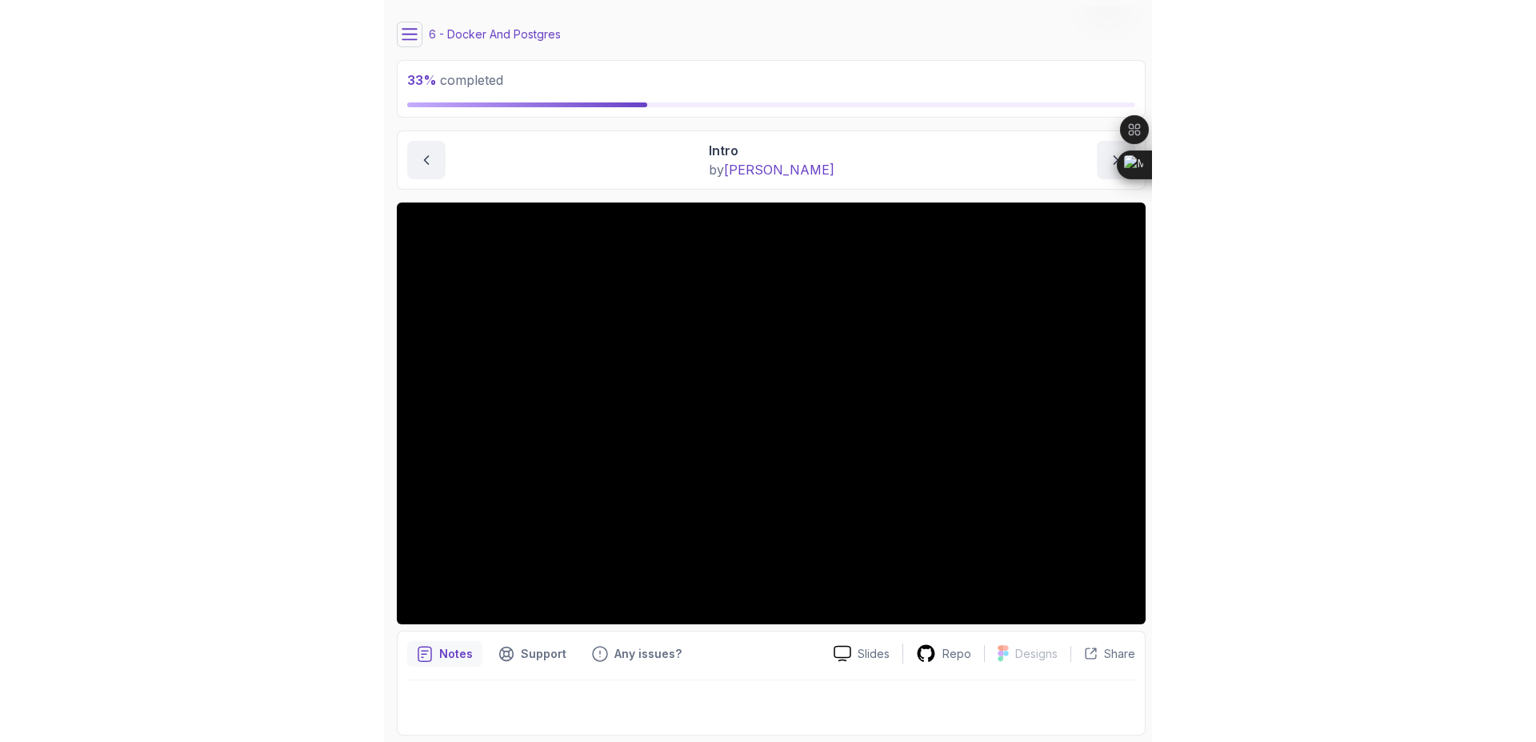
scroll to position [23, 0]
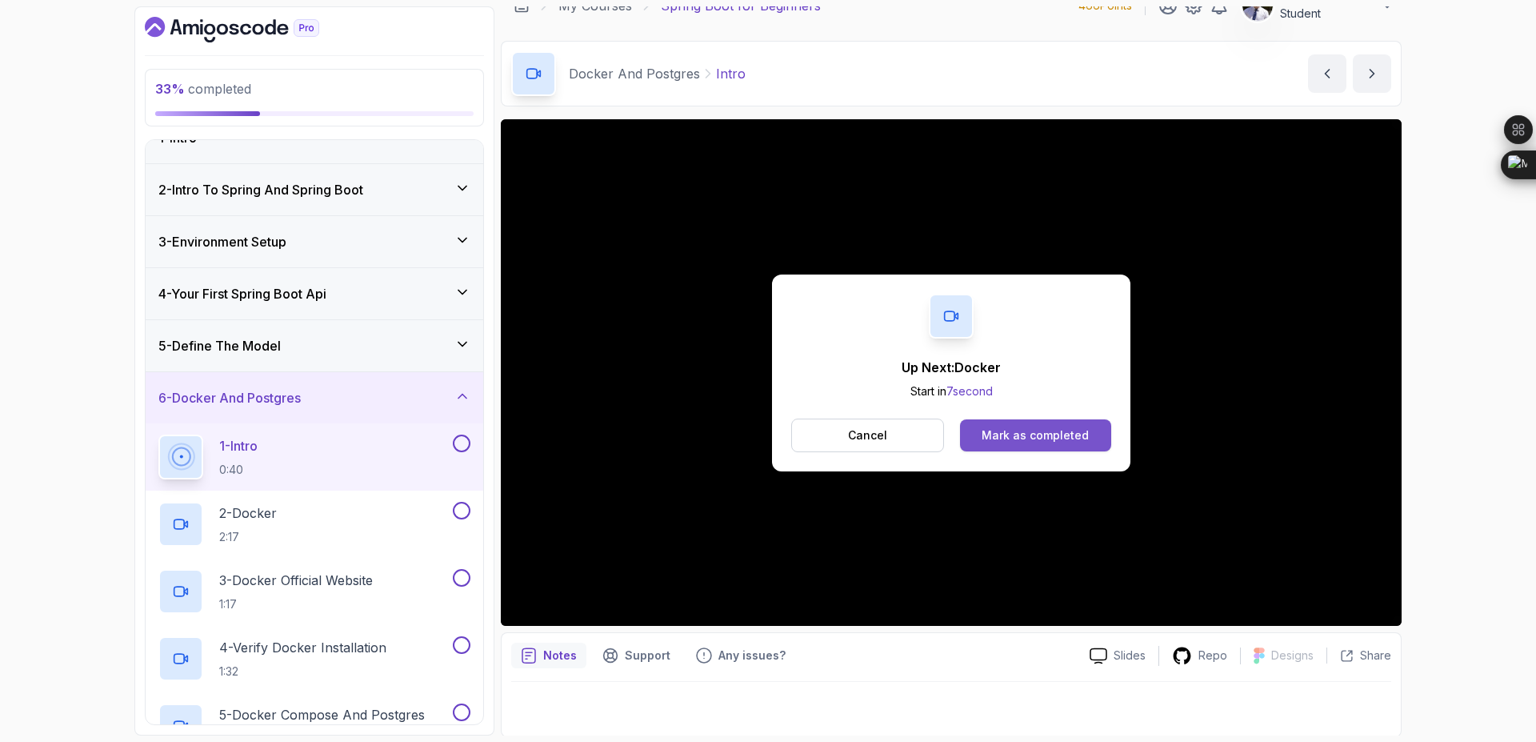
click at [996, 443] on button "Mark as completed" at bounding box center [1035, 435] width 151 height 32
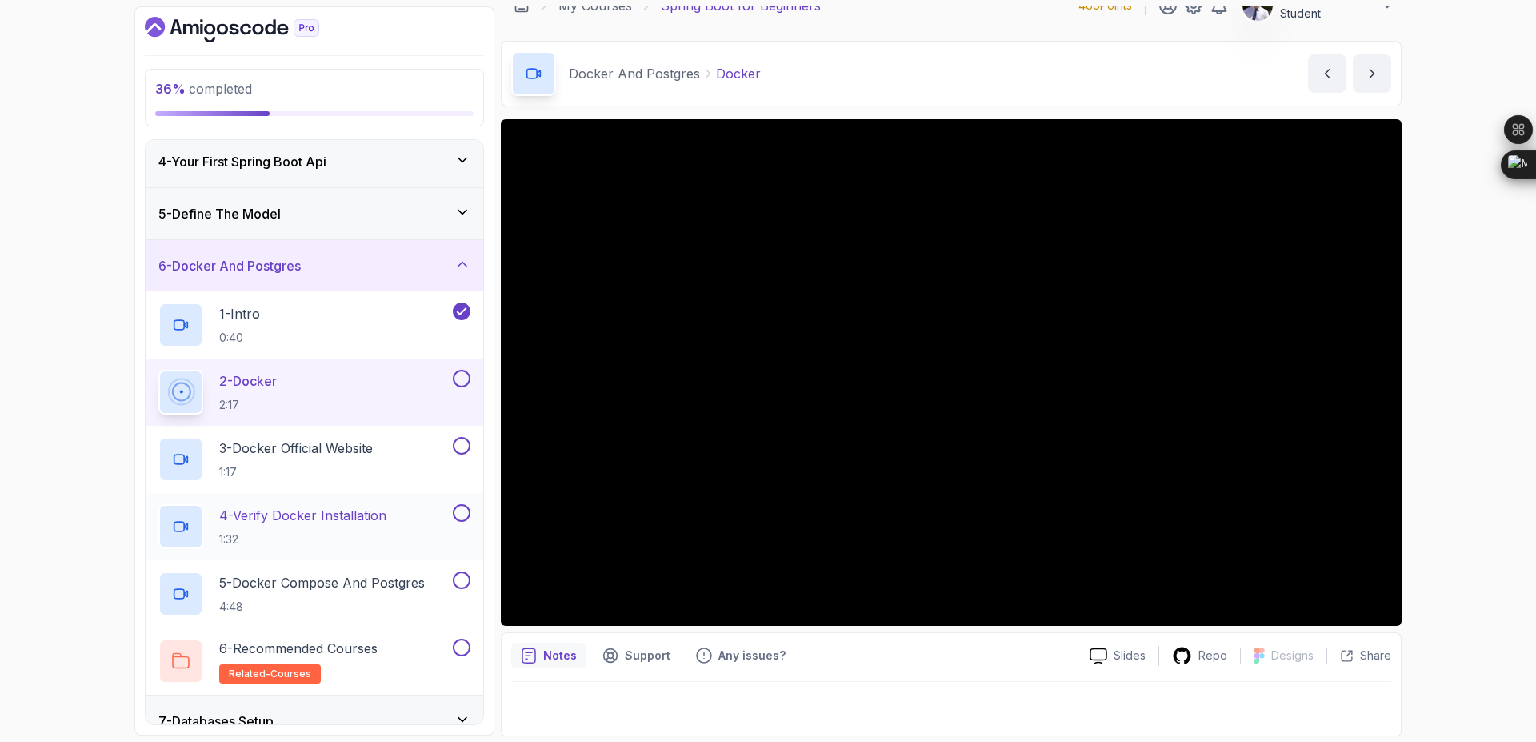
scroll to position [155, 0]
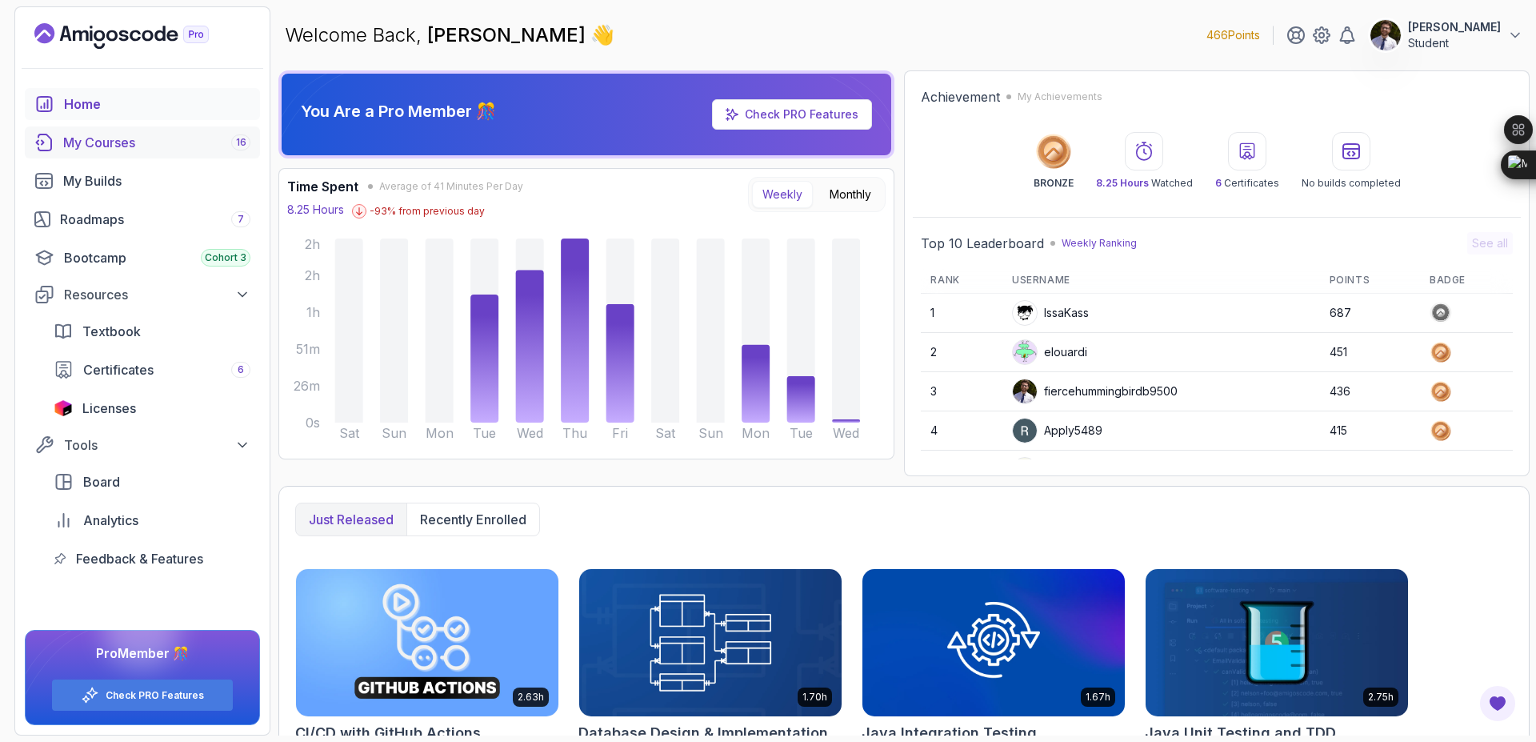
click at [146, 141] on div "My Courses 16" at bounding box center [156, 142] width 187 height 19
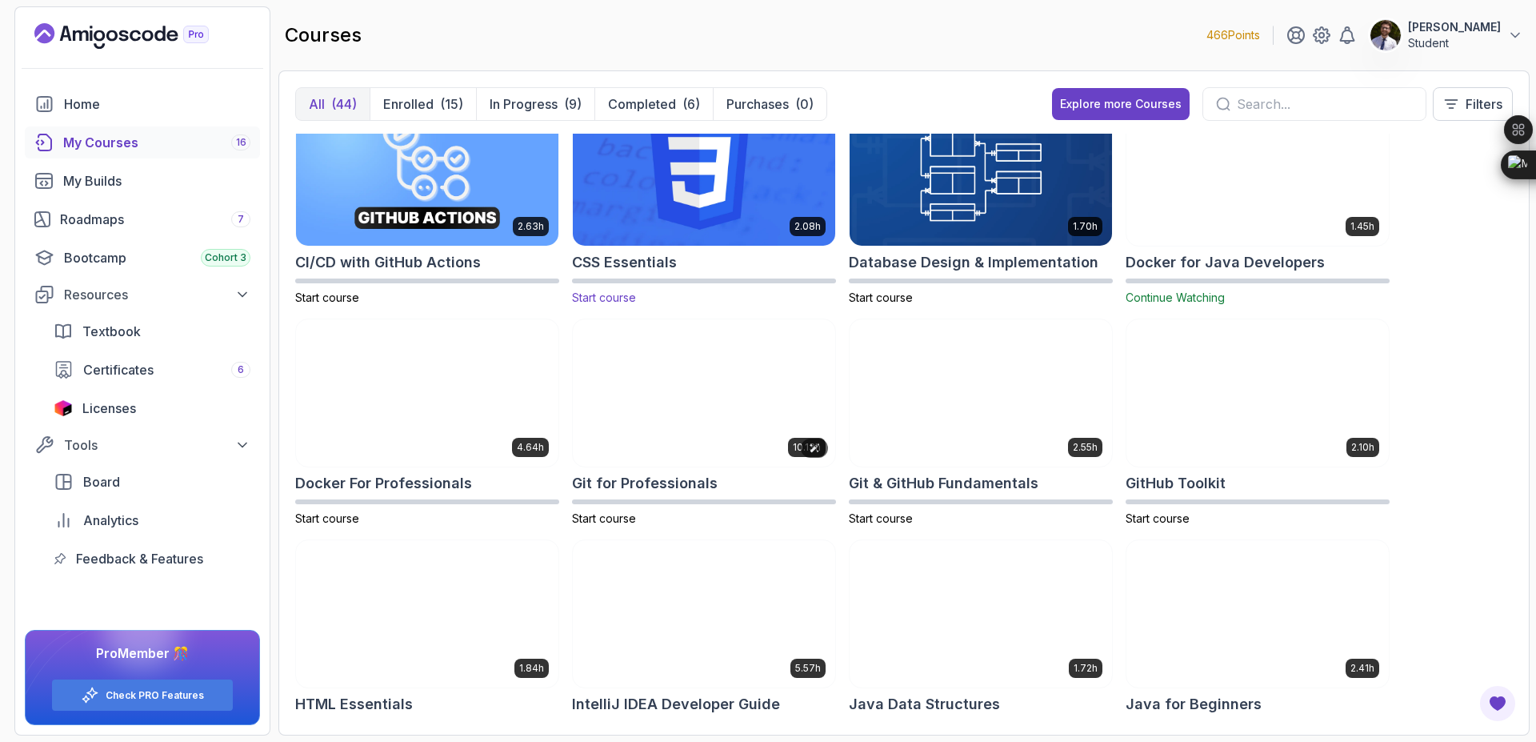
scroll to position [239, 0]
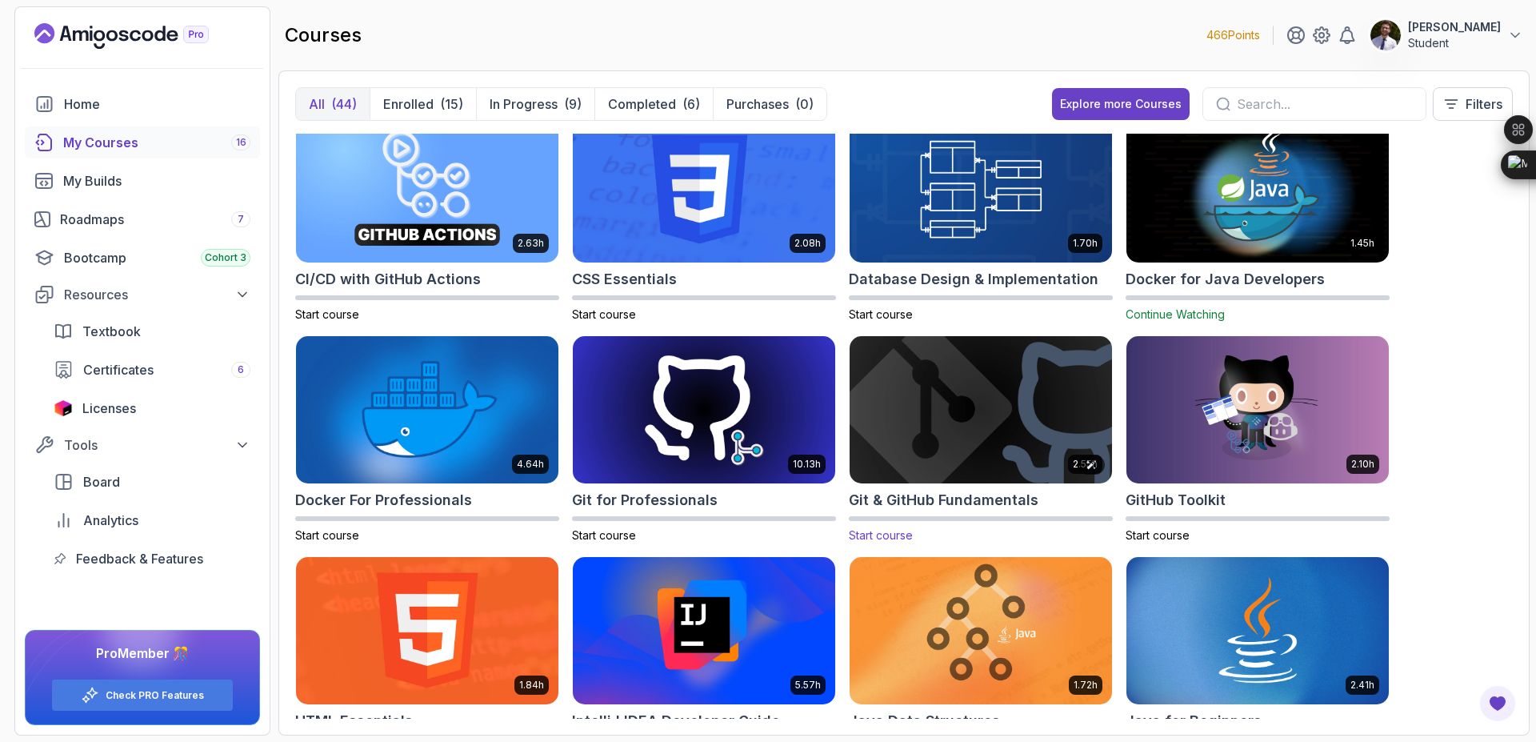
click at [992, 444] on img at bounding box center [980, 410] width 275 height 154
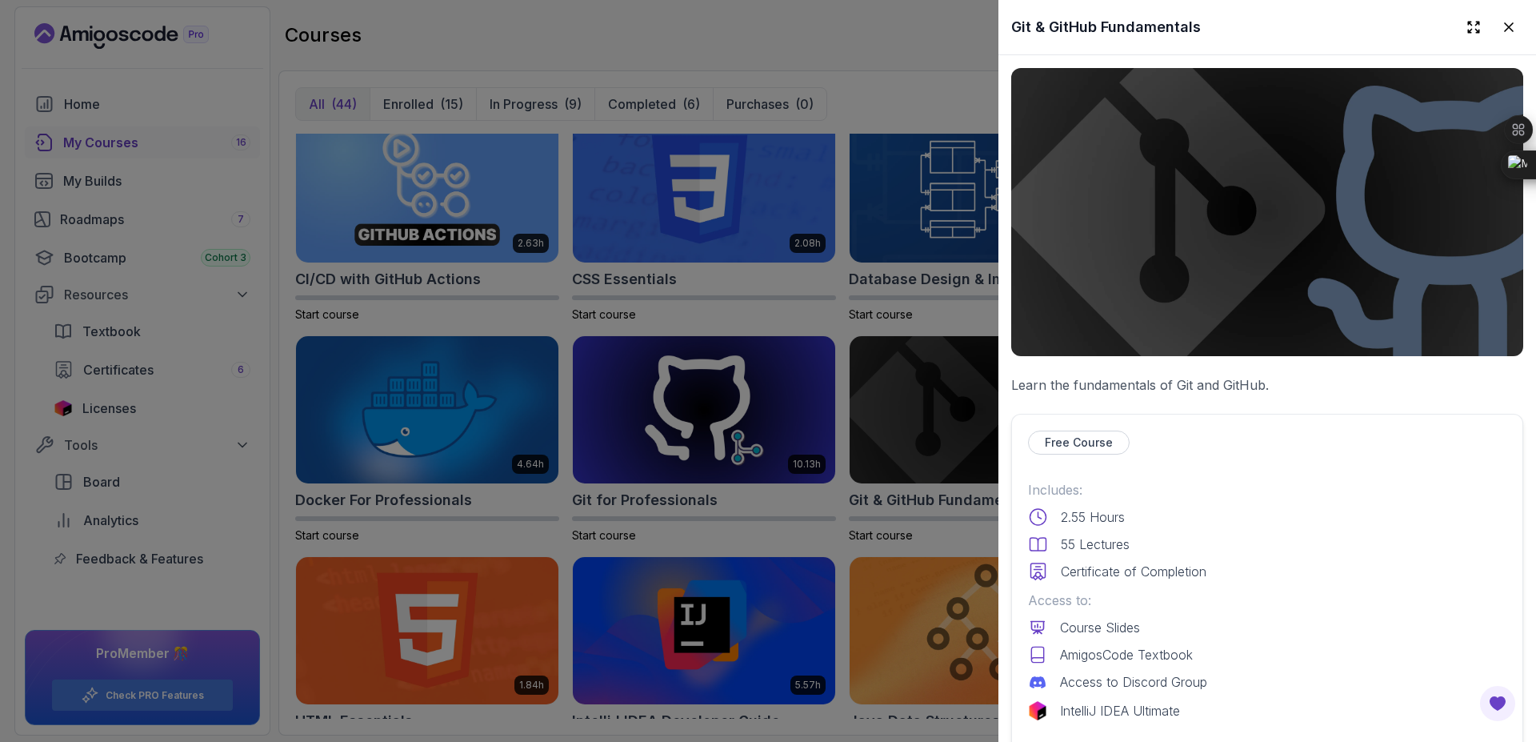
click at [804, 423] on div at bounding box center [768, 371] width 1536 height 742
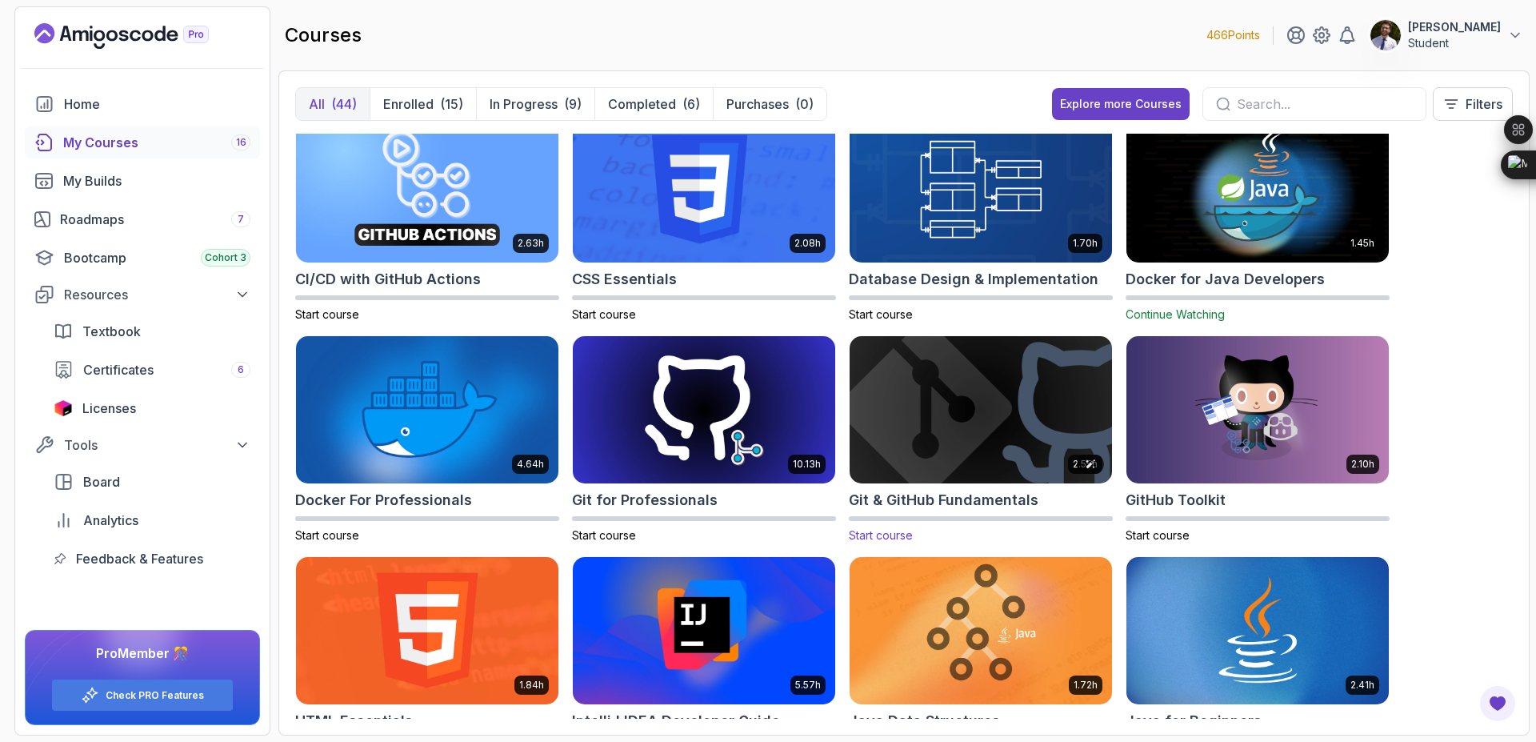
click at [985, 421] on img at bounding box center [980, 410] width 275 height 154
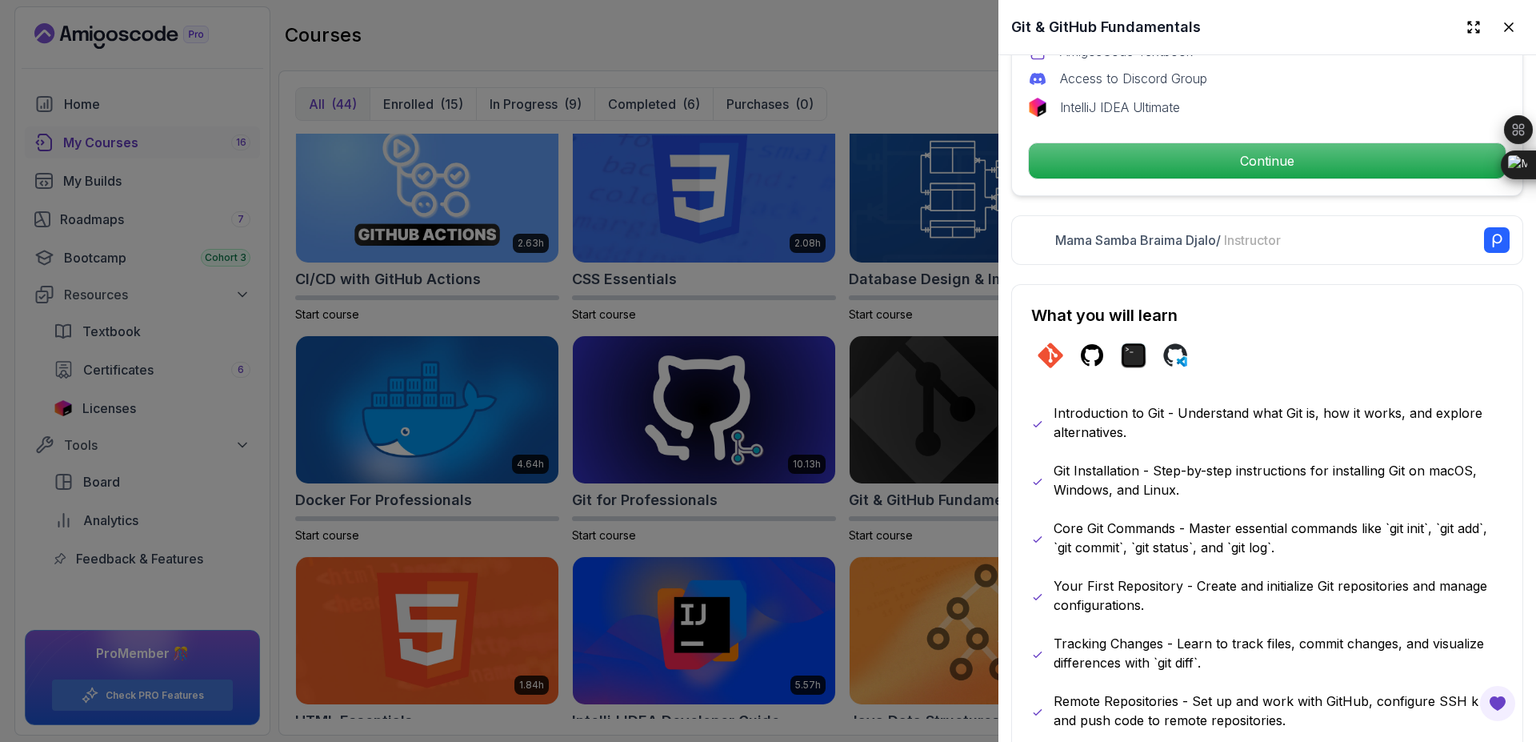
scroll to position [569, 0]
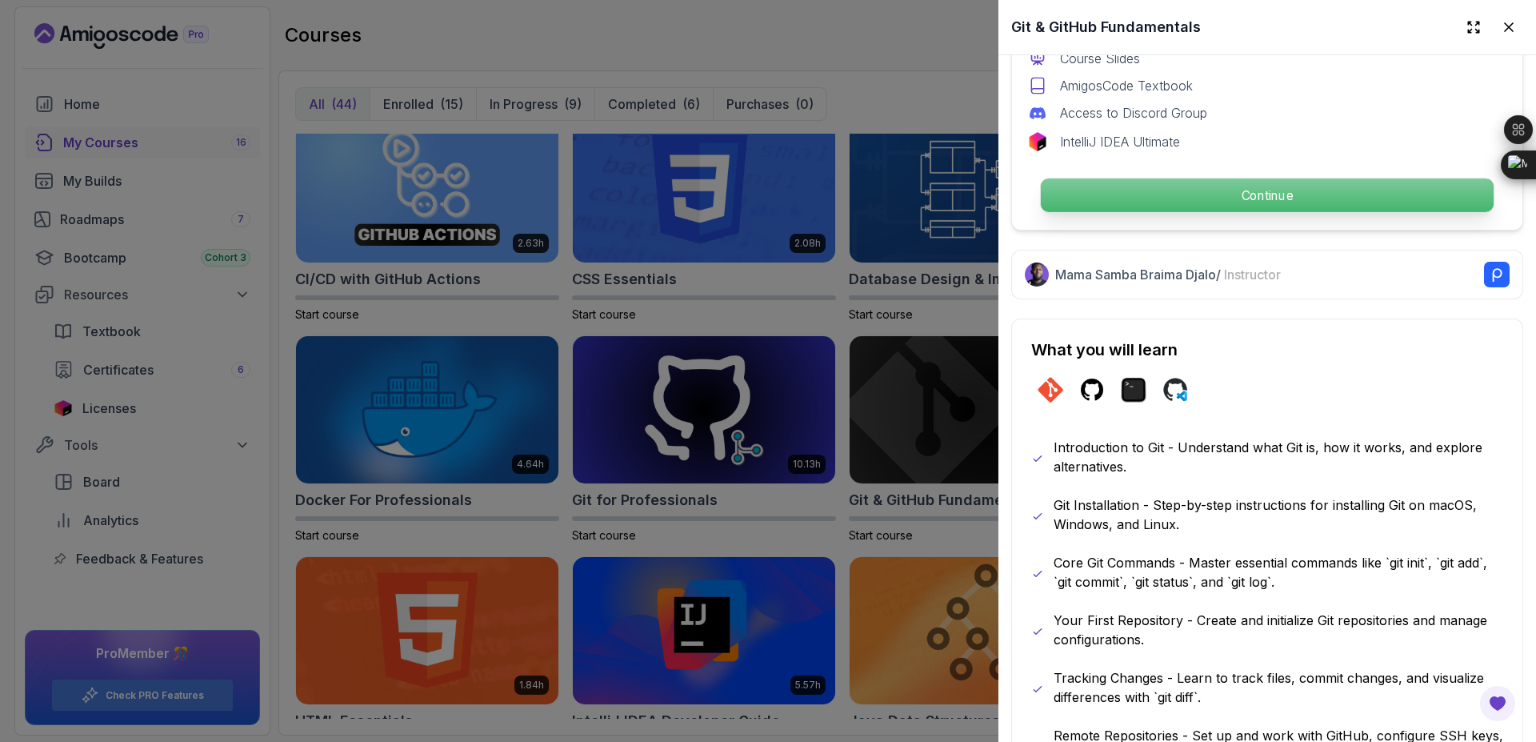
click at [1197, 186] on p "Continue" at bounding box center [1267, 195] width 453 height 34
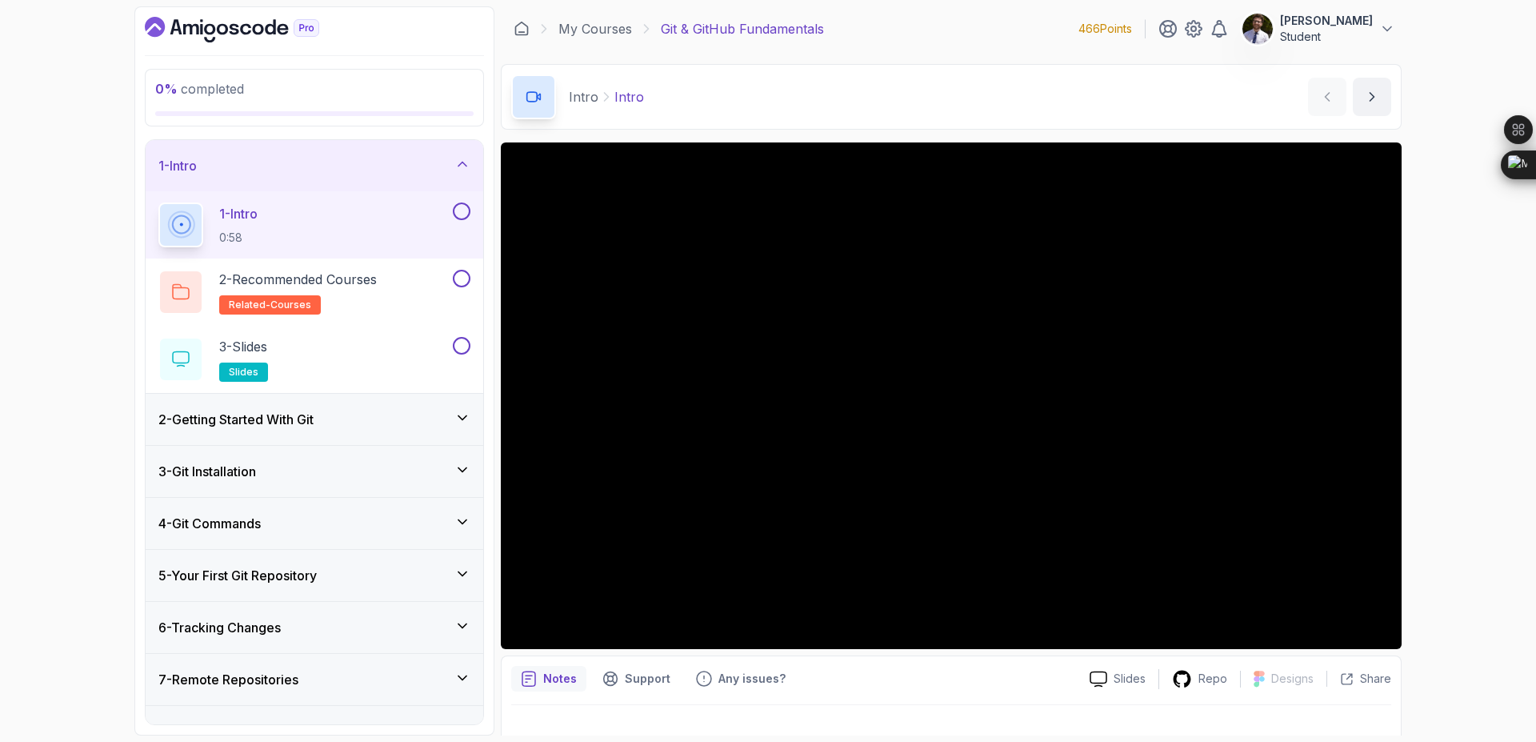
click at [467, 211] on button at bounding box center [462, 211] width 18 height 18
click at [346, 281] on p "2 - Recommended Courses" at bounding box center [298, 279] width 158 height 19
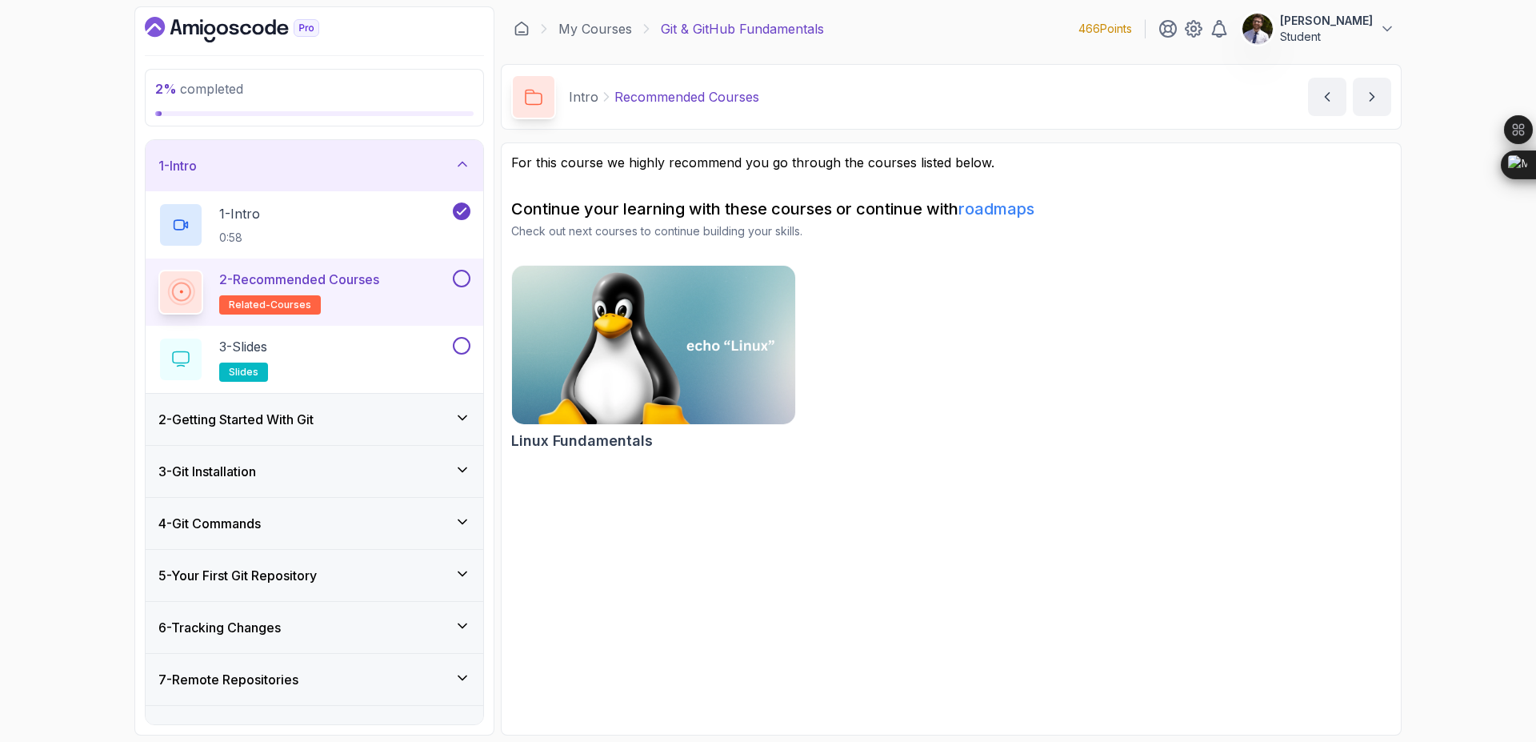
click at [461, 278] on button at bounding box center [462, 279] width 18 height 18
click at [294, 351] on div "3 - Slides slides" at bounding box center [303, 359] width 291 height 45
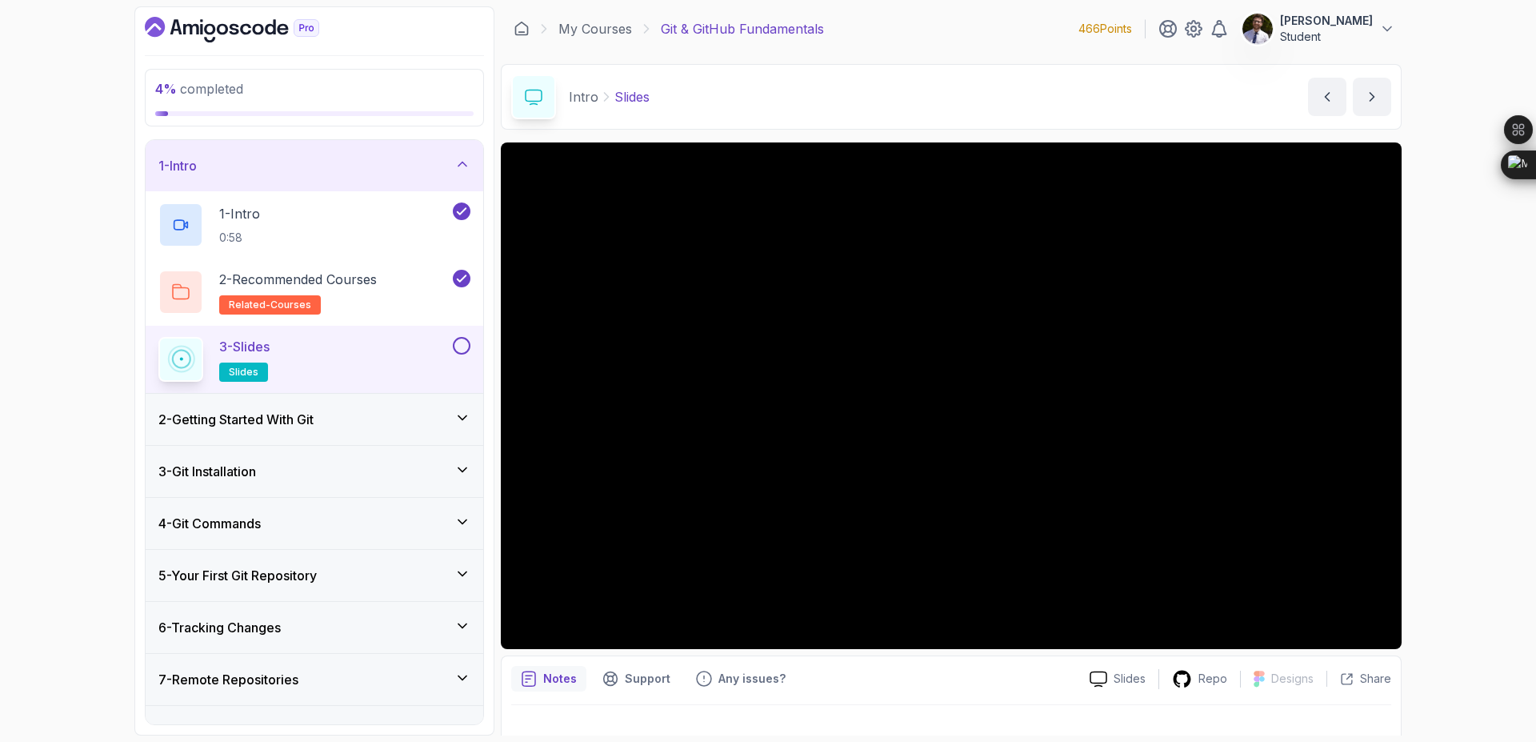
click at [462, 347] on button at bounding box center [462, 346] width 18 height 18
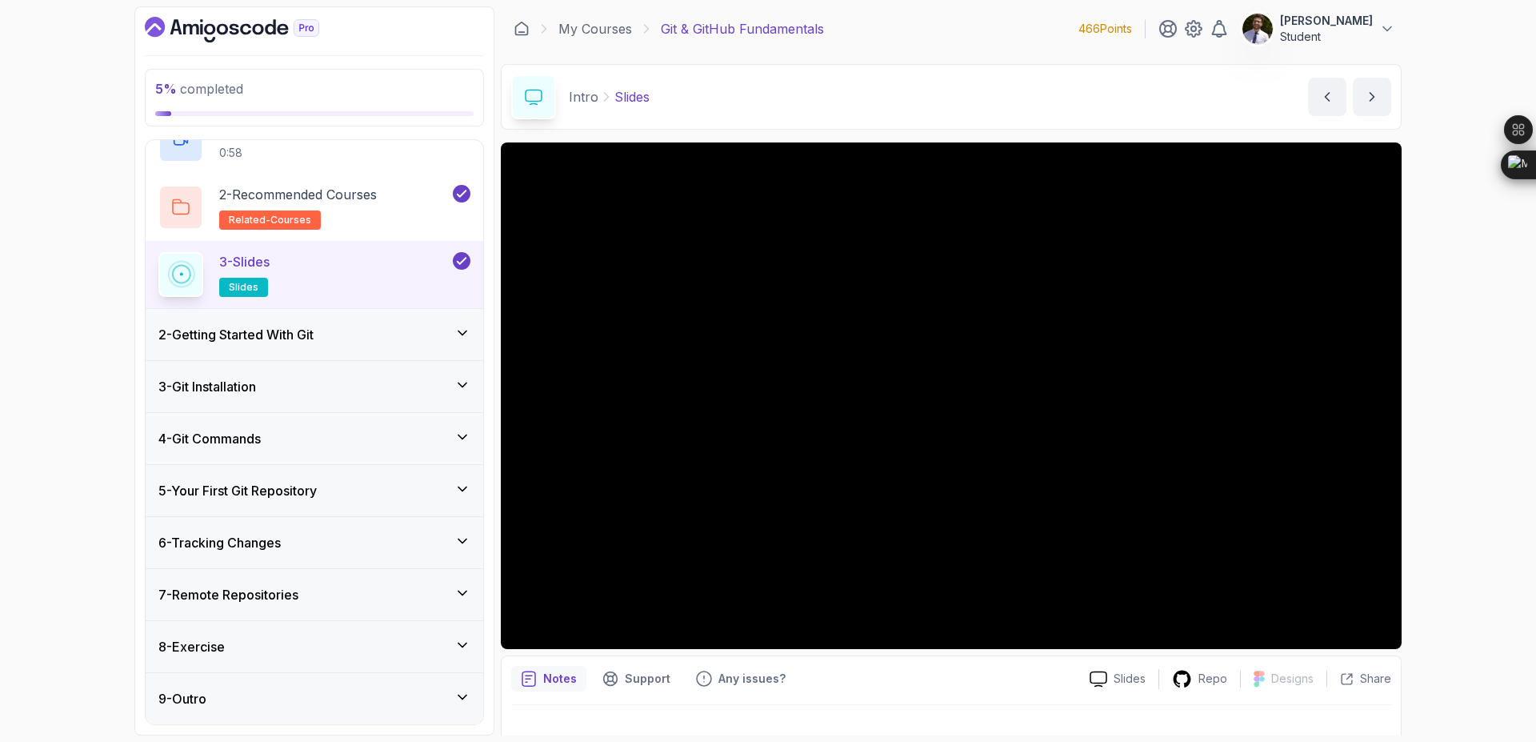
click at [402, 327] on div "2 - Getting Started With Git" at bounding box center [314, 334] width 312 height 19
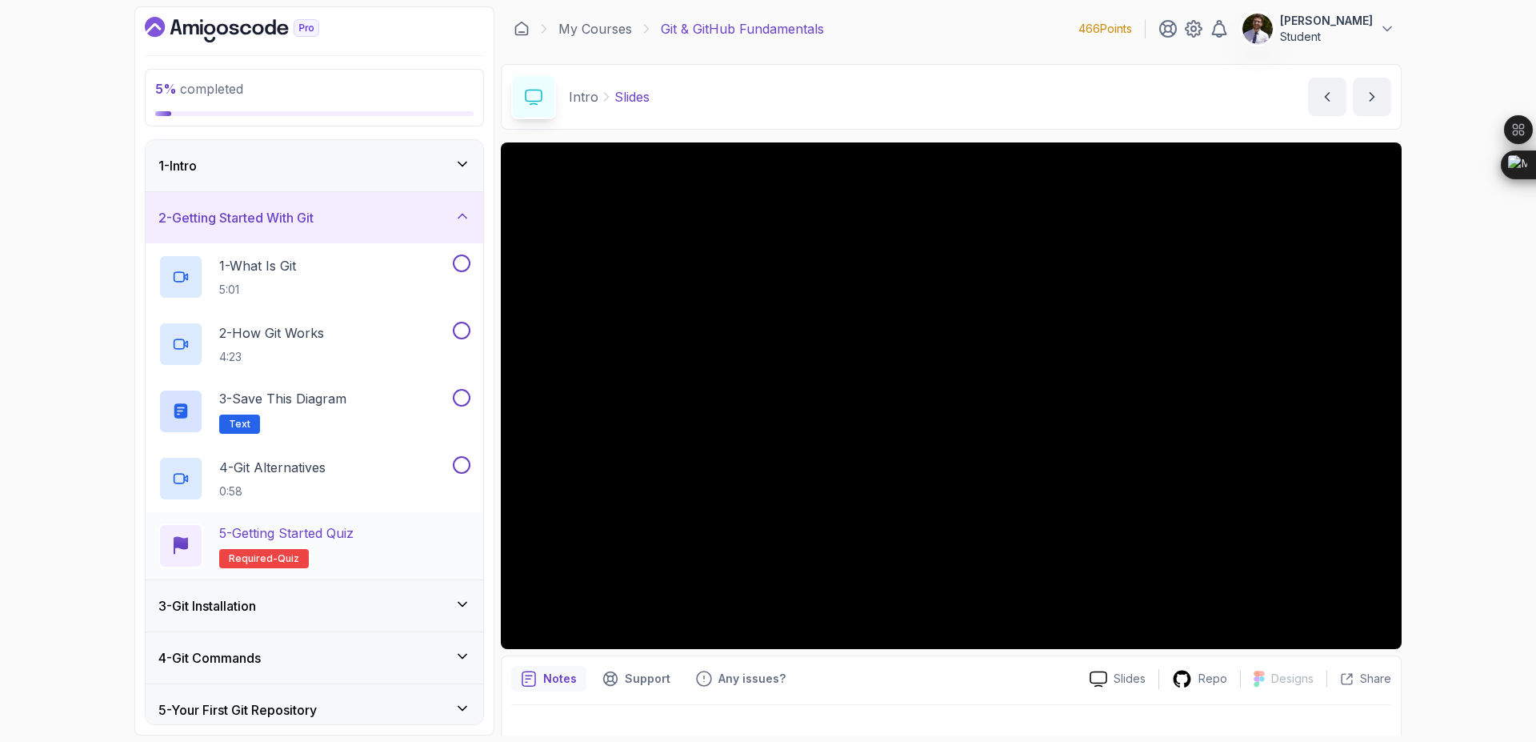
scroll to position [219, 0]
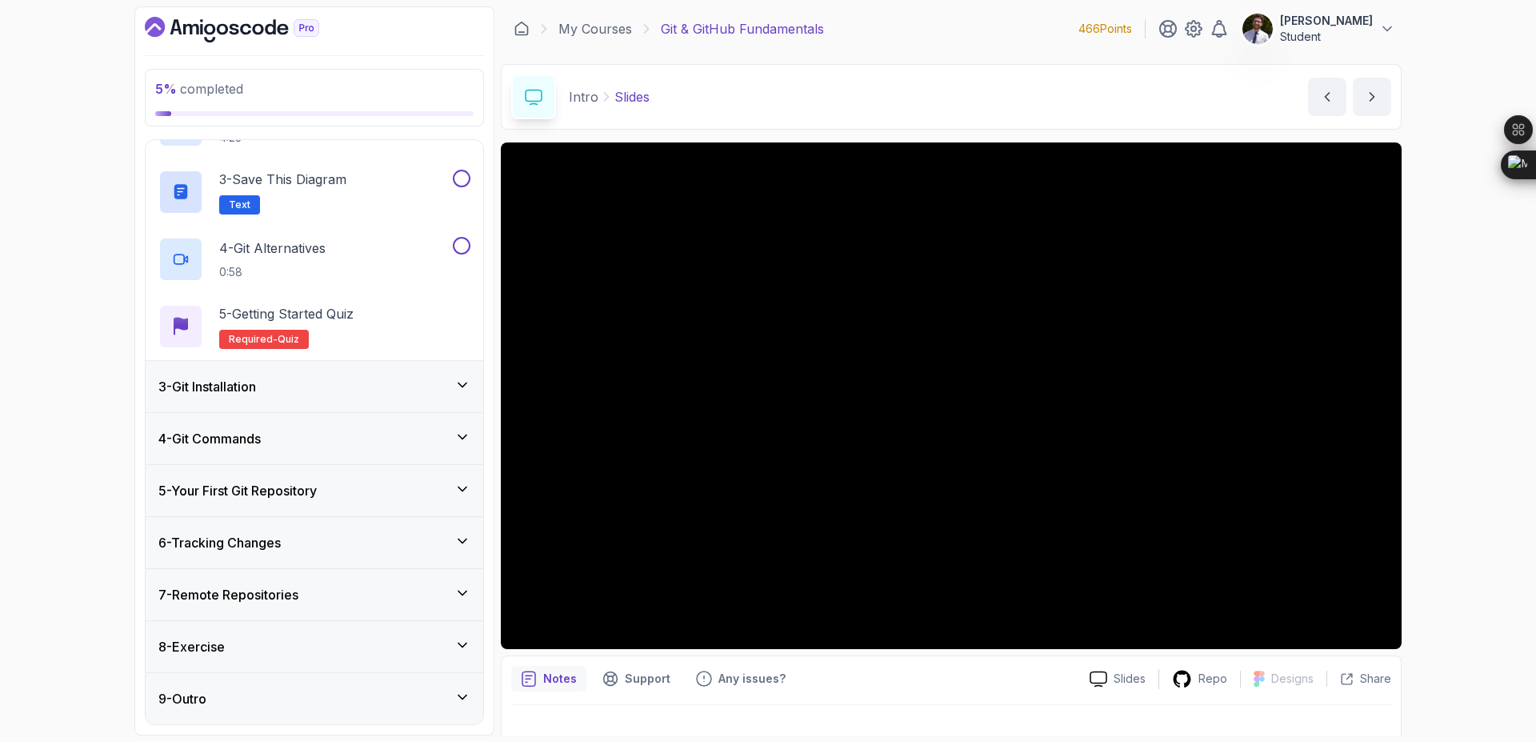
click at [427, 699] on div "9 - Outro" at bounding box center [314, 698] width 312 height 19
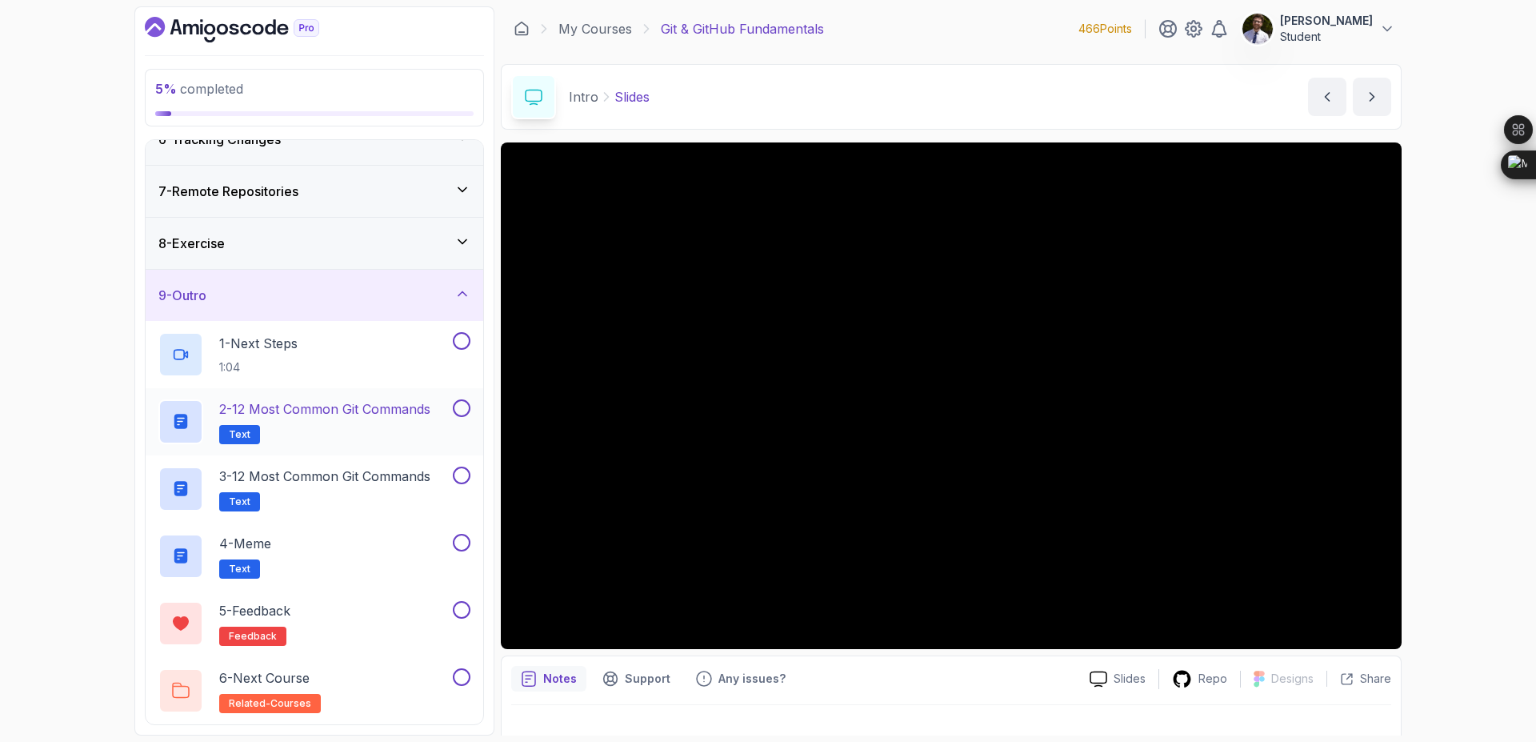
scroll to position [277, 0]
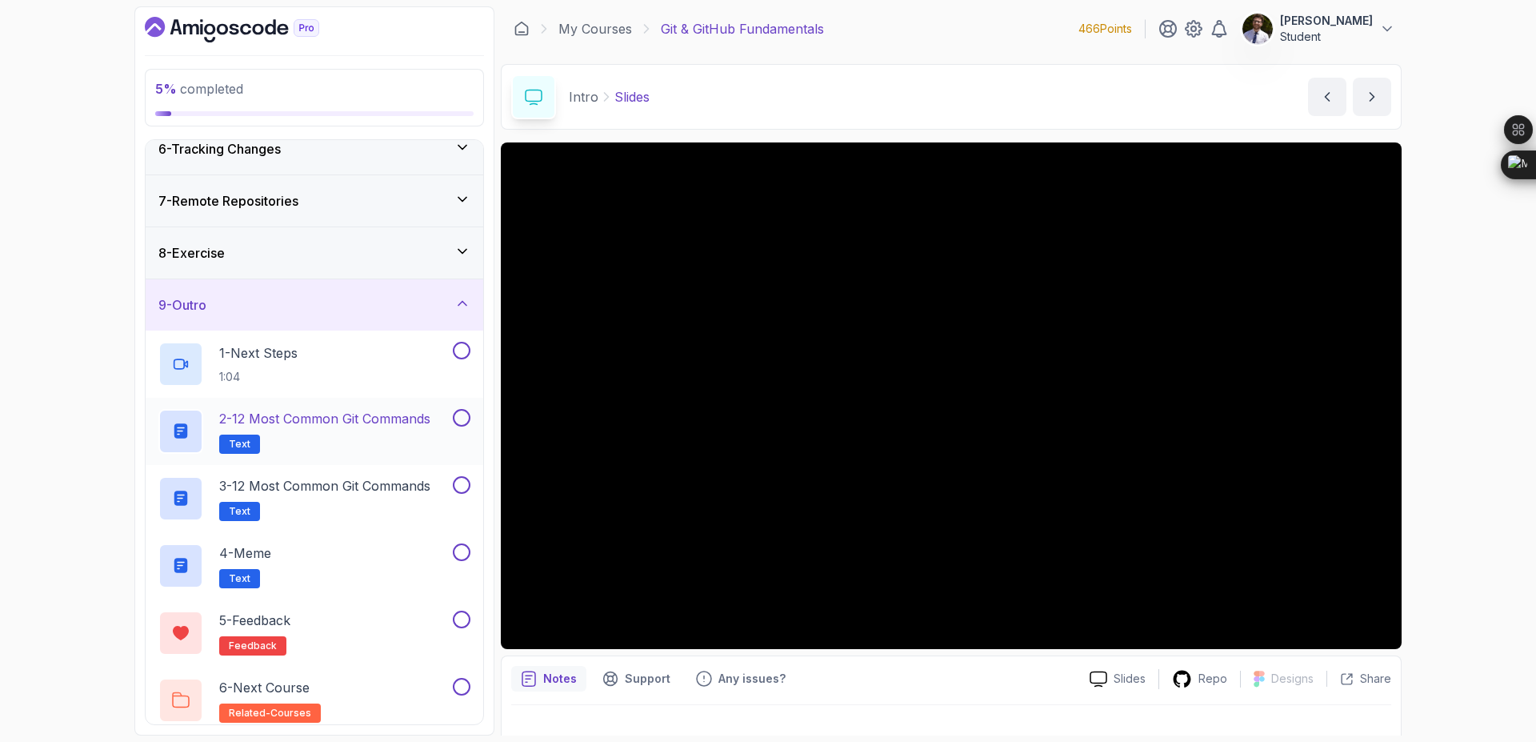
click at [362, 416] on p "2 - 12 Most Common Git Commands" at bounding box center [324, 418] width 211 height 19
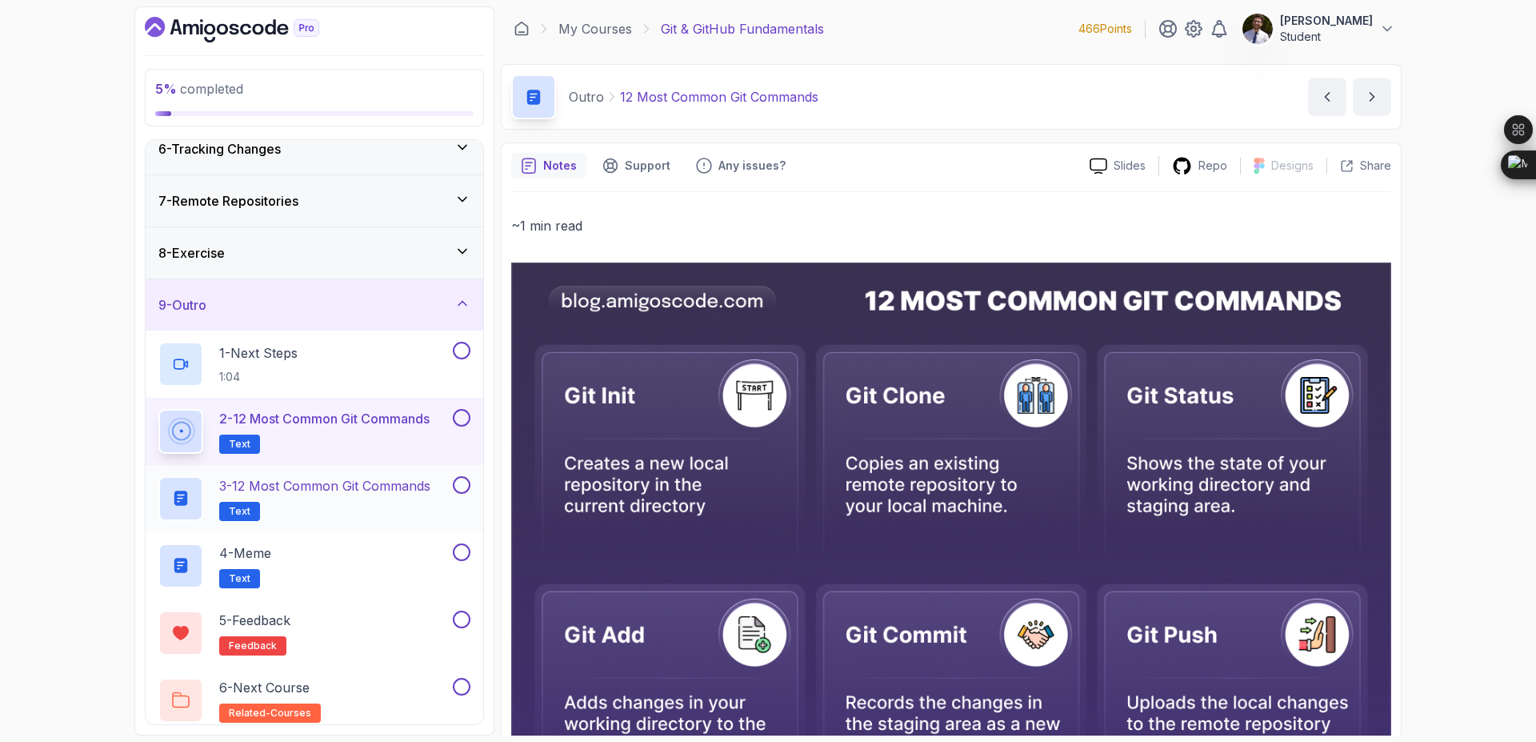
click at [353, 491] on p "3 - 12 Most Common Git Commands" at bounding box center [324, 485] width 211 height 19
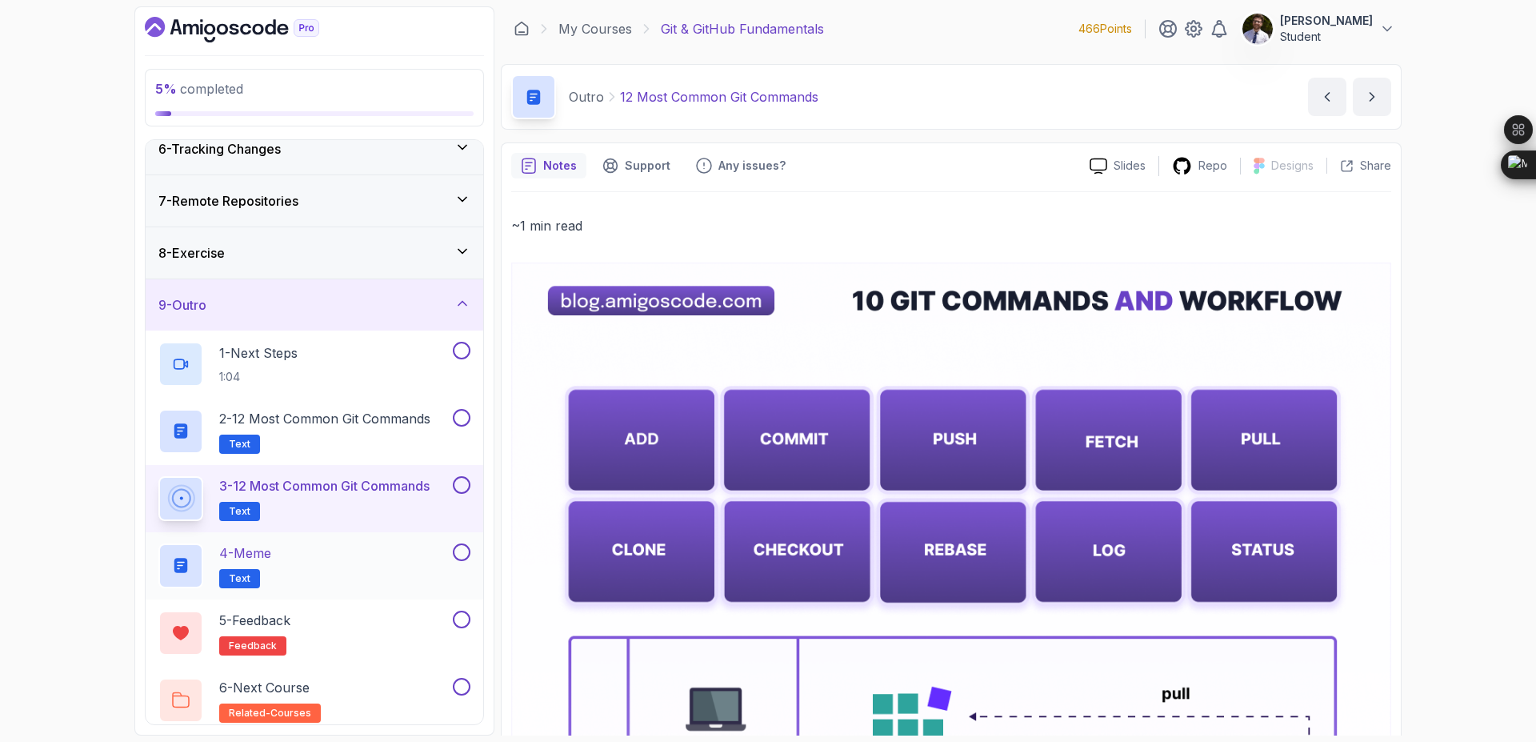
click at [310, 557] on div "4 - Meme Text" at bounding box center [303, 565] width 291 height 45
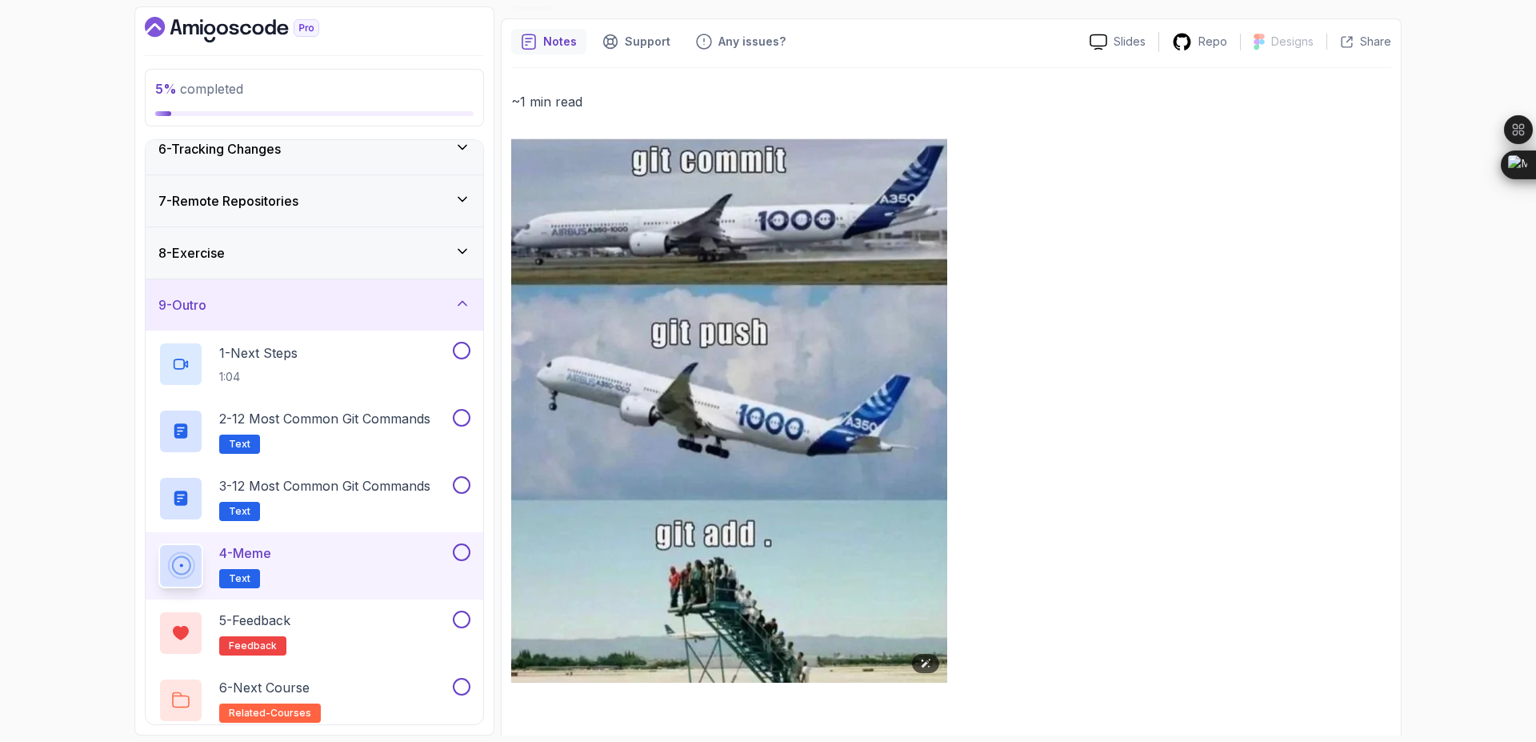
scroll to position [130, 0]
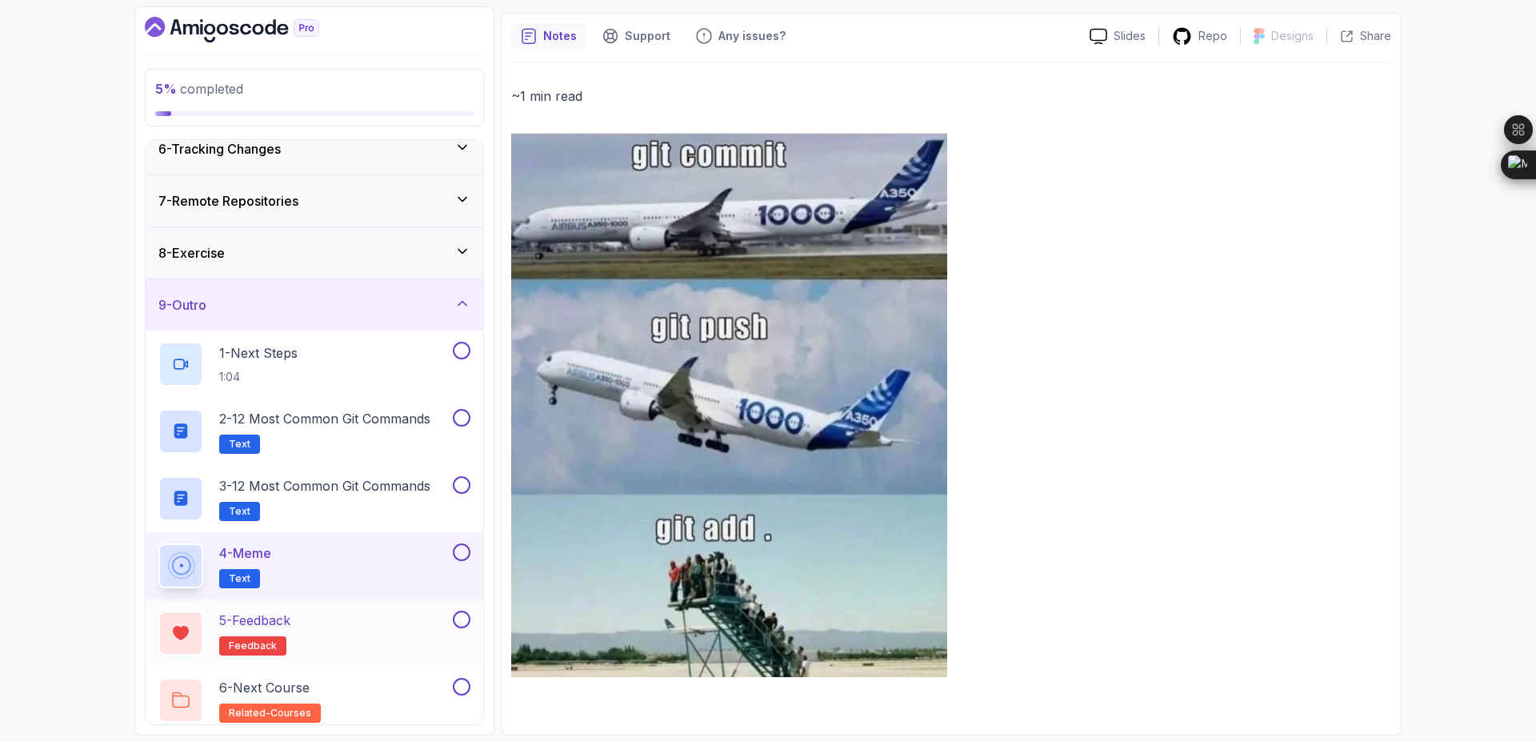
click at [336, 621] on div "5 - Feedback feedback" at bounding box center [303, 633] width 291 height 45
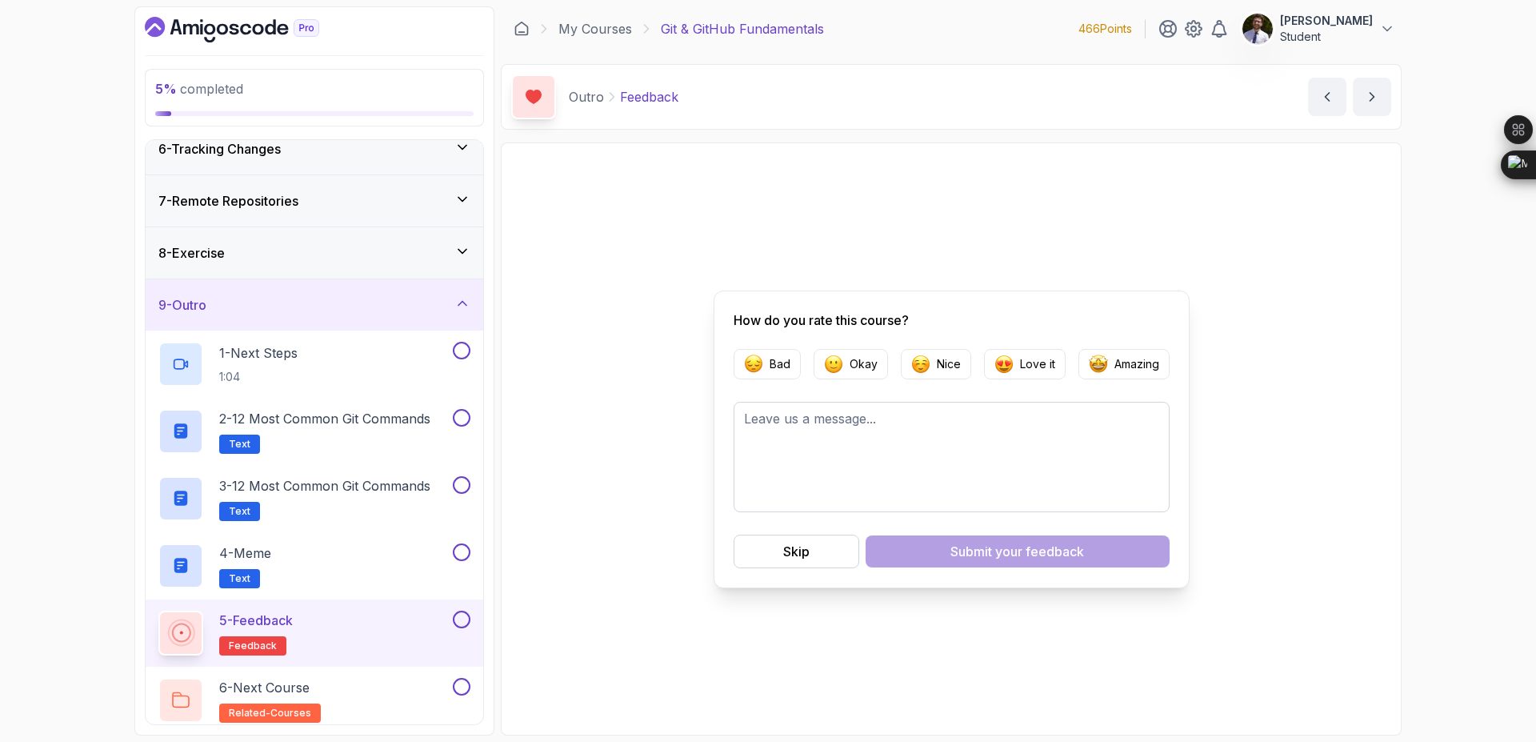
click at [457, 624] on button at bounding box center [462, 620] width 18 height 18
click at [351, 678] on div "6 - Next Course related-courses" at bounding box center [303, 700] width 291 height 45
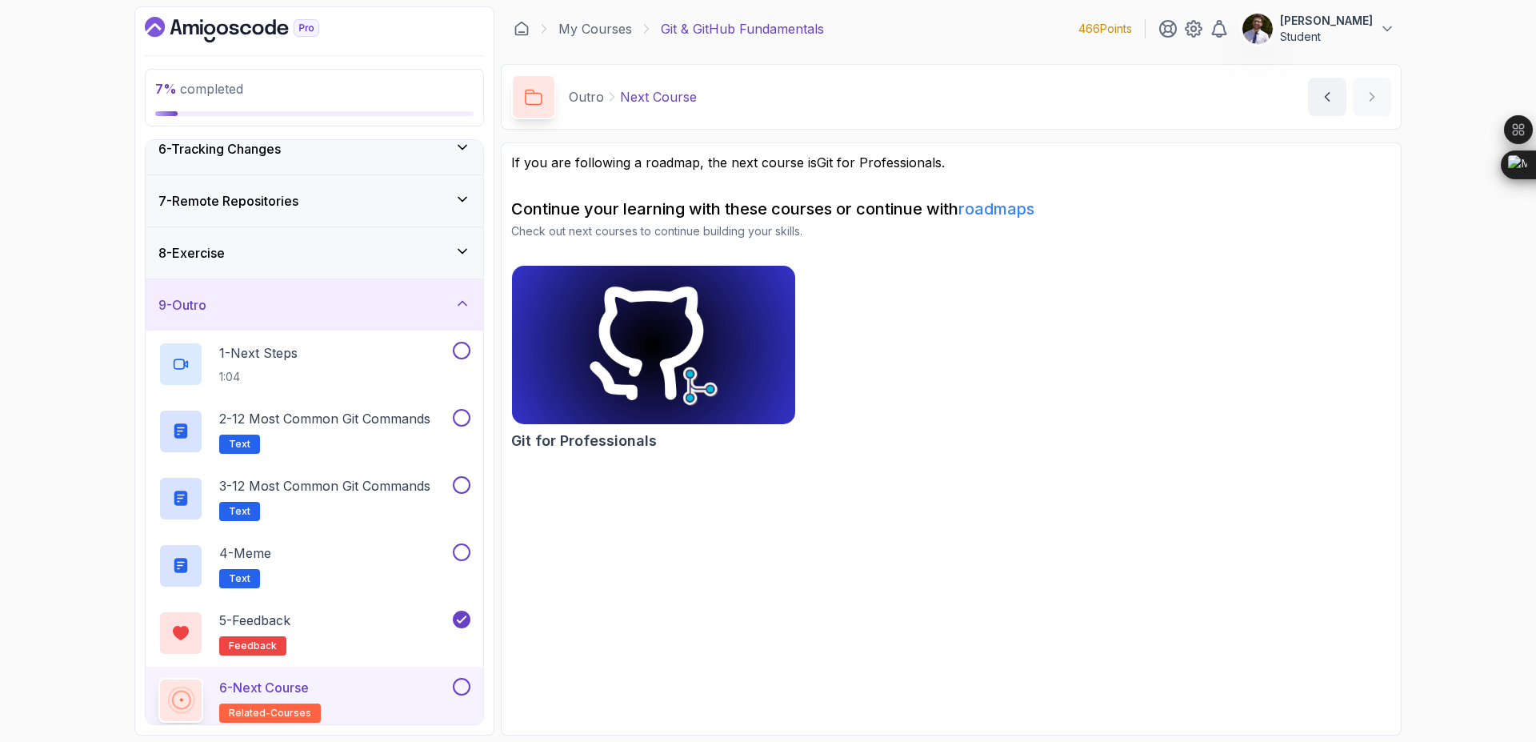
click at [463, 687] on button at bounding box center [462, 687] width 18 height 18
click at [459, 553] on button at bounding box center [462, 552] width 18 height 18
click at [379, 473] on div "3 - 12 Most Common Git Commands Text" at bounding box center [315, 498] width 338 height 67
click at [360, 487] on p "3 - 12 Most Common Git Commands" at bounding box center [324, 485] width 211 height 19
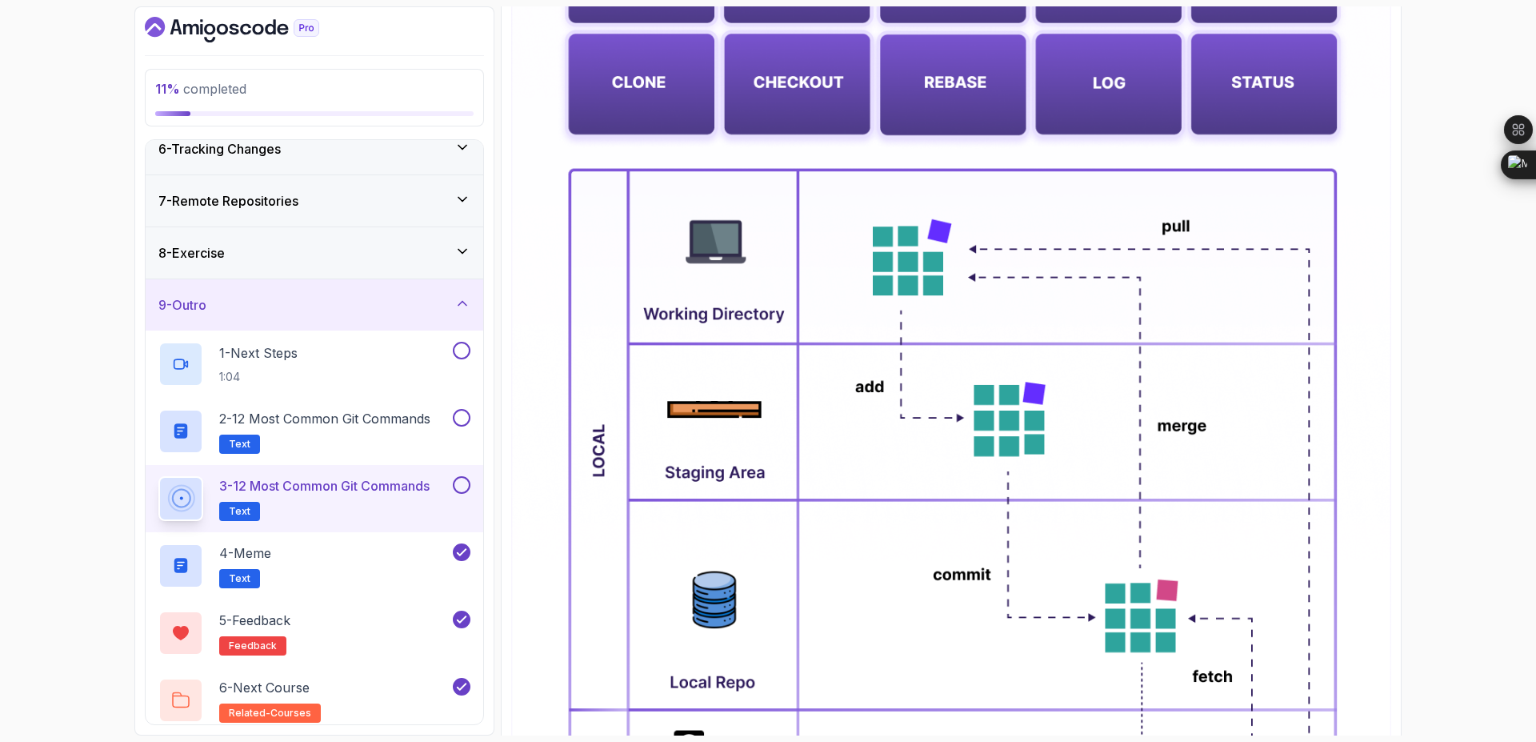
scroll to position [469, 0]
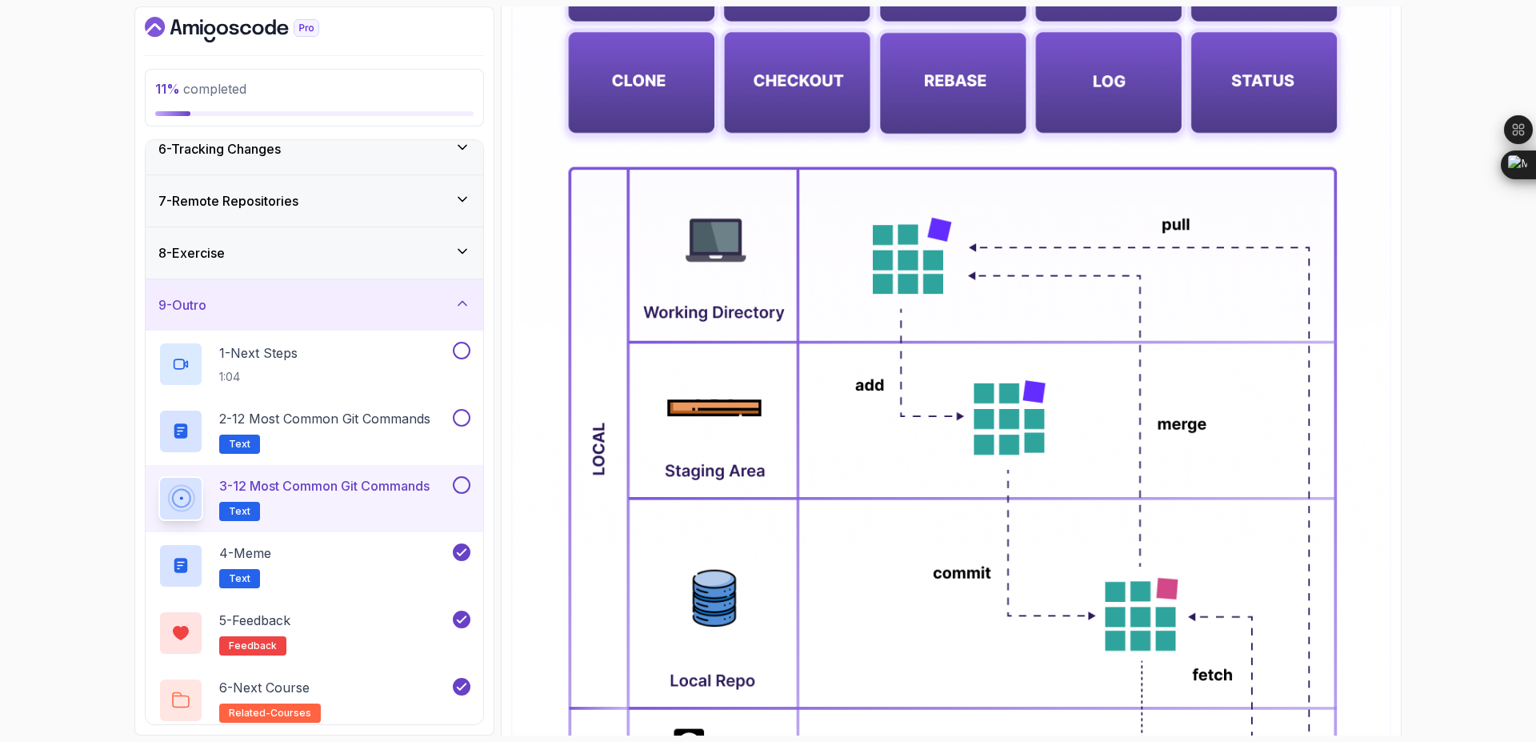
click at [461, 486] on button at bounding box center [462, 485] width 18 height 18
click at [368, 419] on p "2 - 12 Most Common Git Commands" at bounding box center [324, 418] width 211 height 19
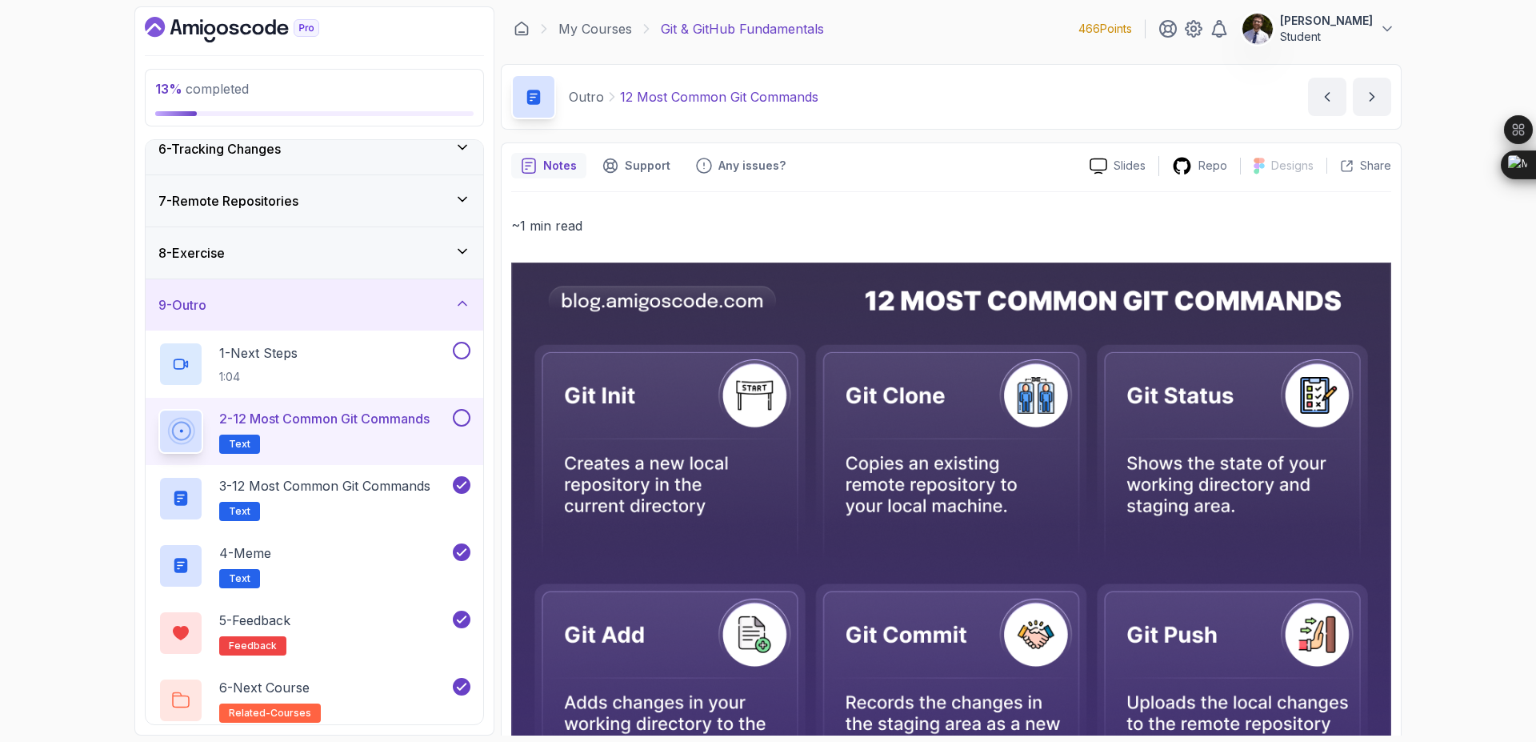
click at [457, 420] on button at bounding box center [462, 418] width 18 height 18
click at [469, 345] on button at bounding box center [462, 351] width 18 height 18
click at [461, 315] on div "9 - Outro" at bounding box center [315, 304] width 338 height 51
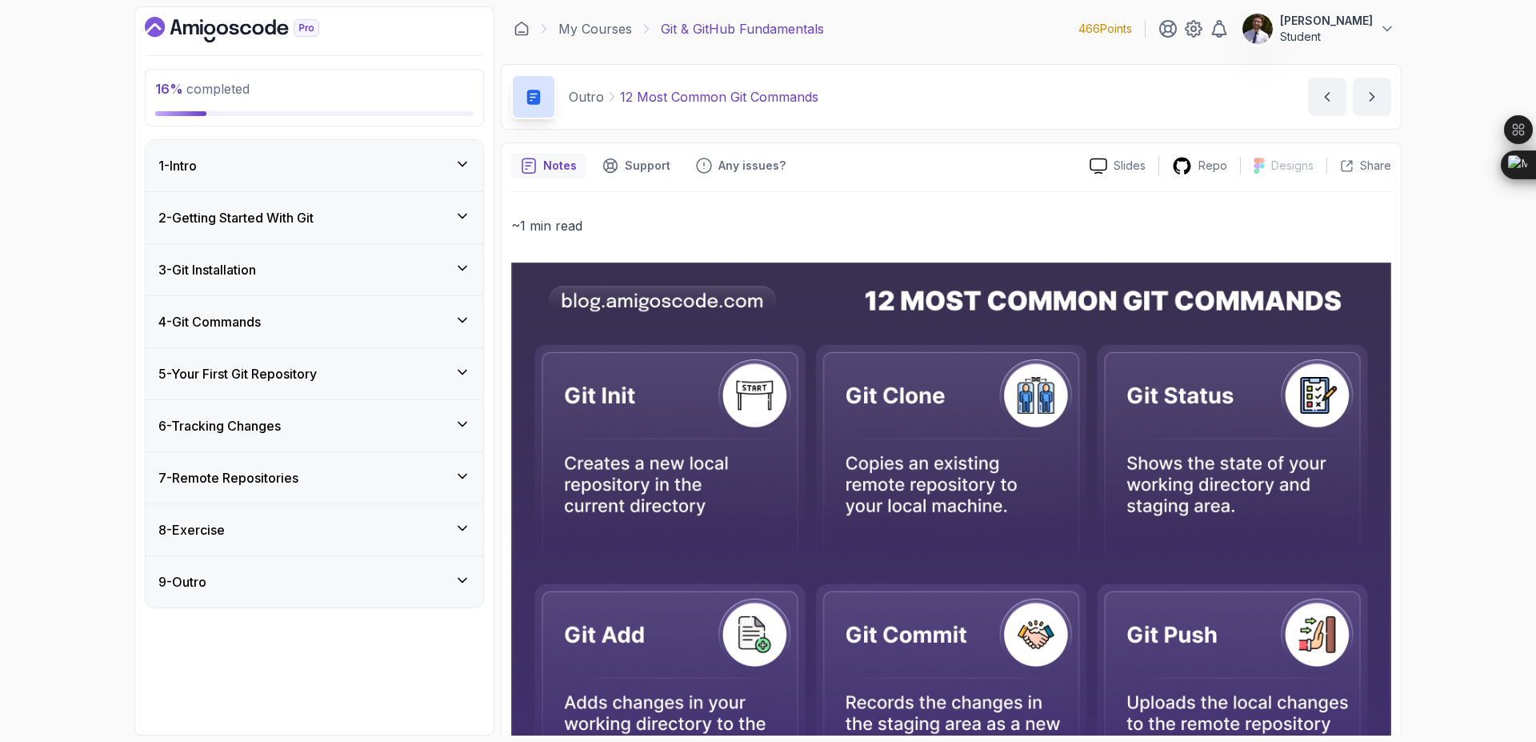
click at [465, 479] on icon at bounding box center [463, 476] width 16 height 16
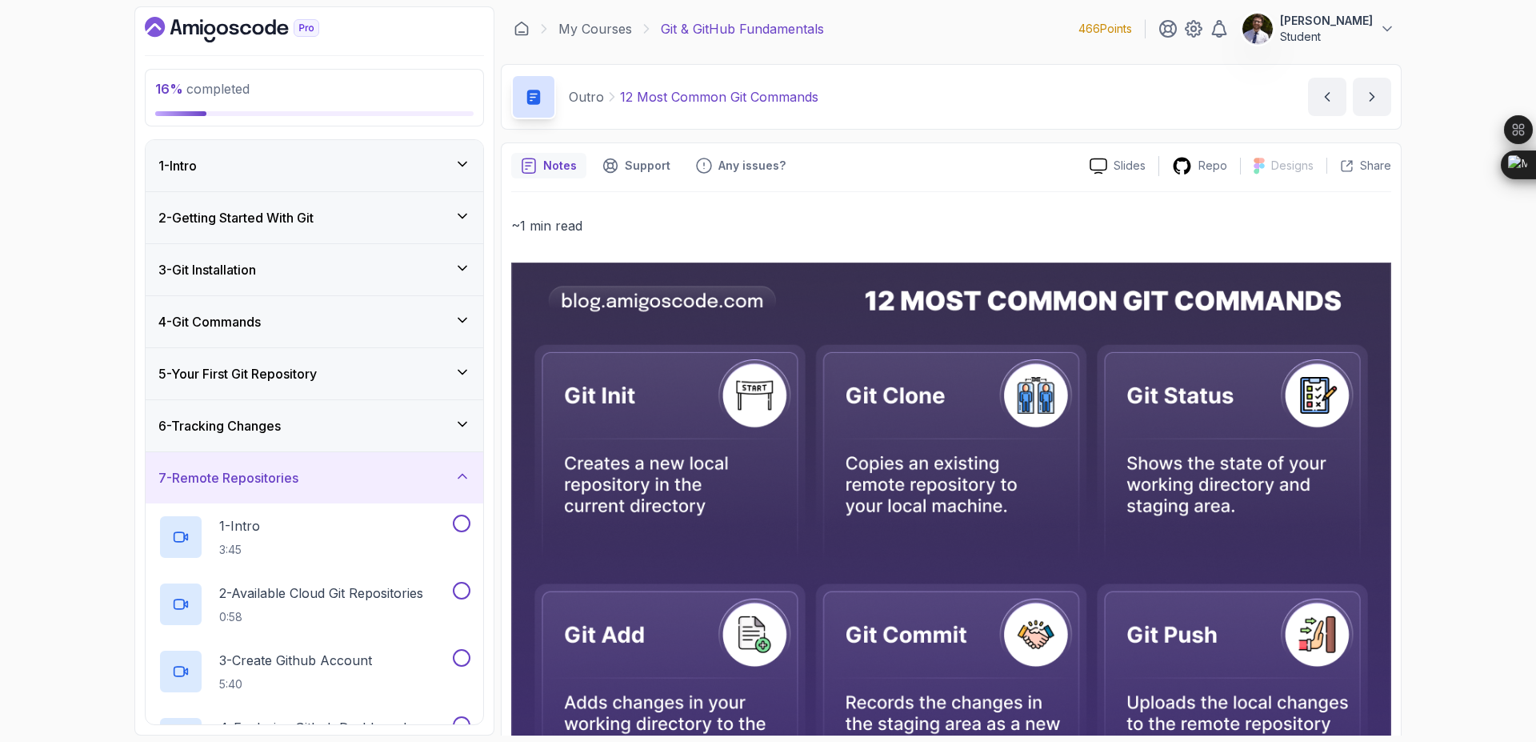
click at [461, 484] on div "7 - Remote Repositories" at bounding box center [314, 477] width 312 height 19
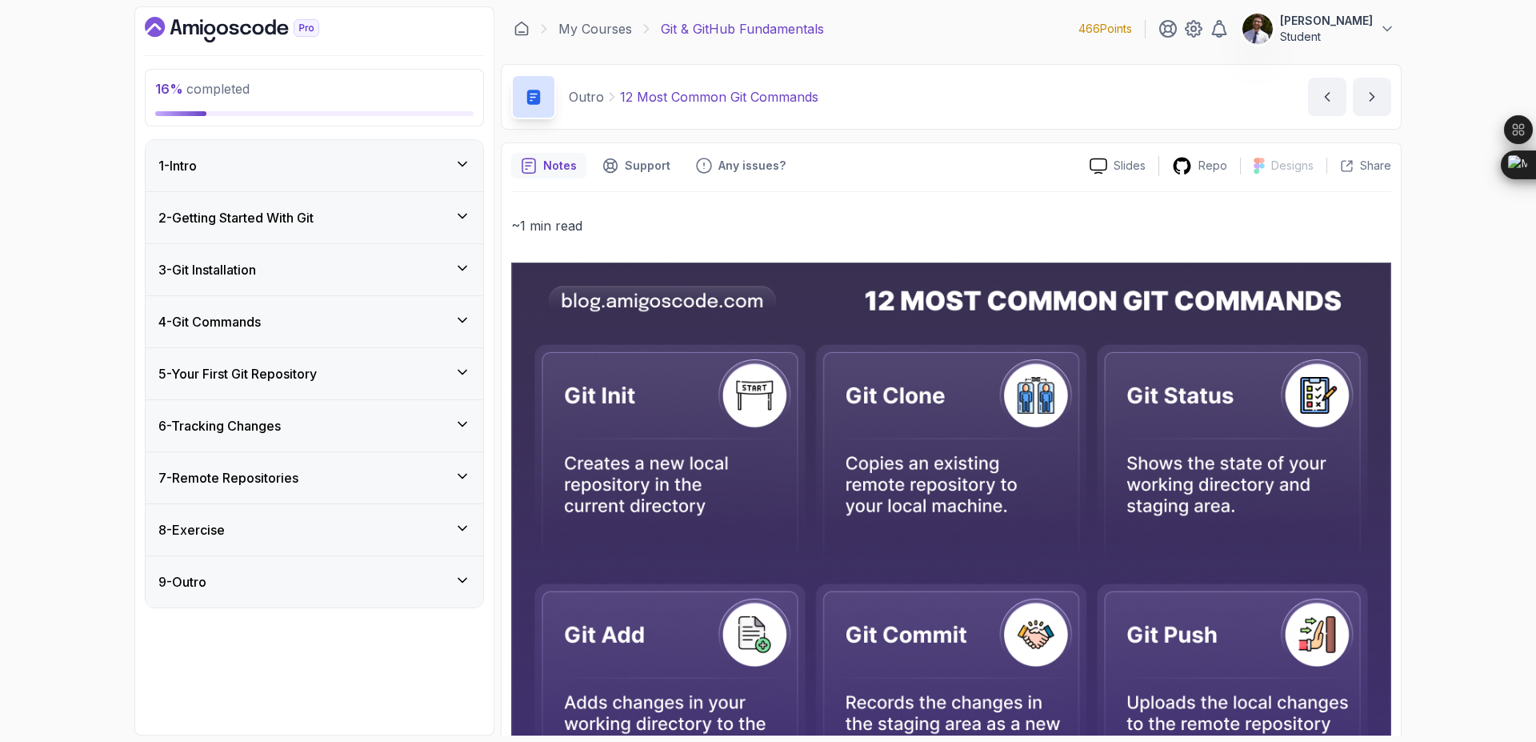
click at [457, 427] on icon at bounding box center [463, 424] width 16 height 16
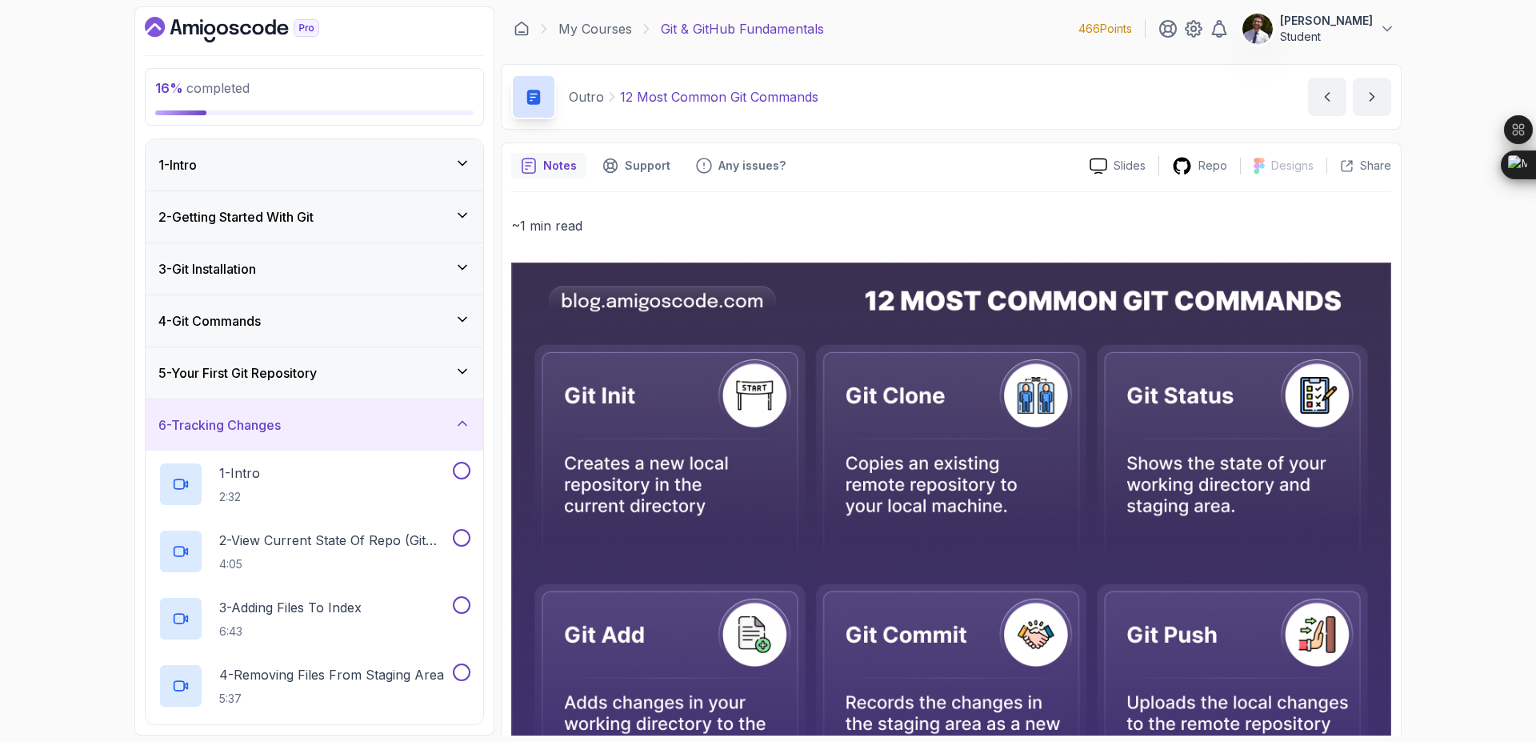
click at [461, 436] on div "6 - Tracking Changes" at bounding box center [315, 424] width 338 height 51
